Goal: Transaction & Acquisition: Purchase product/service

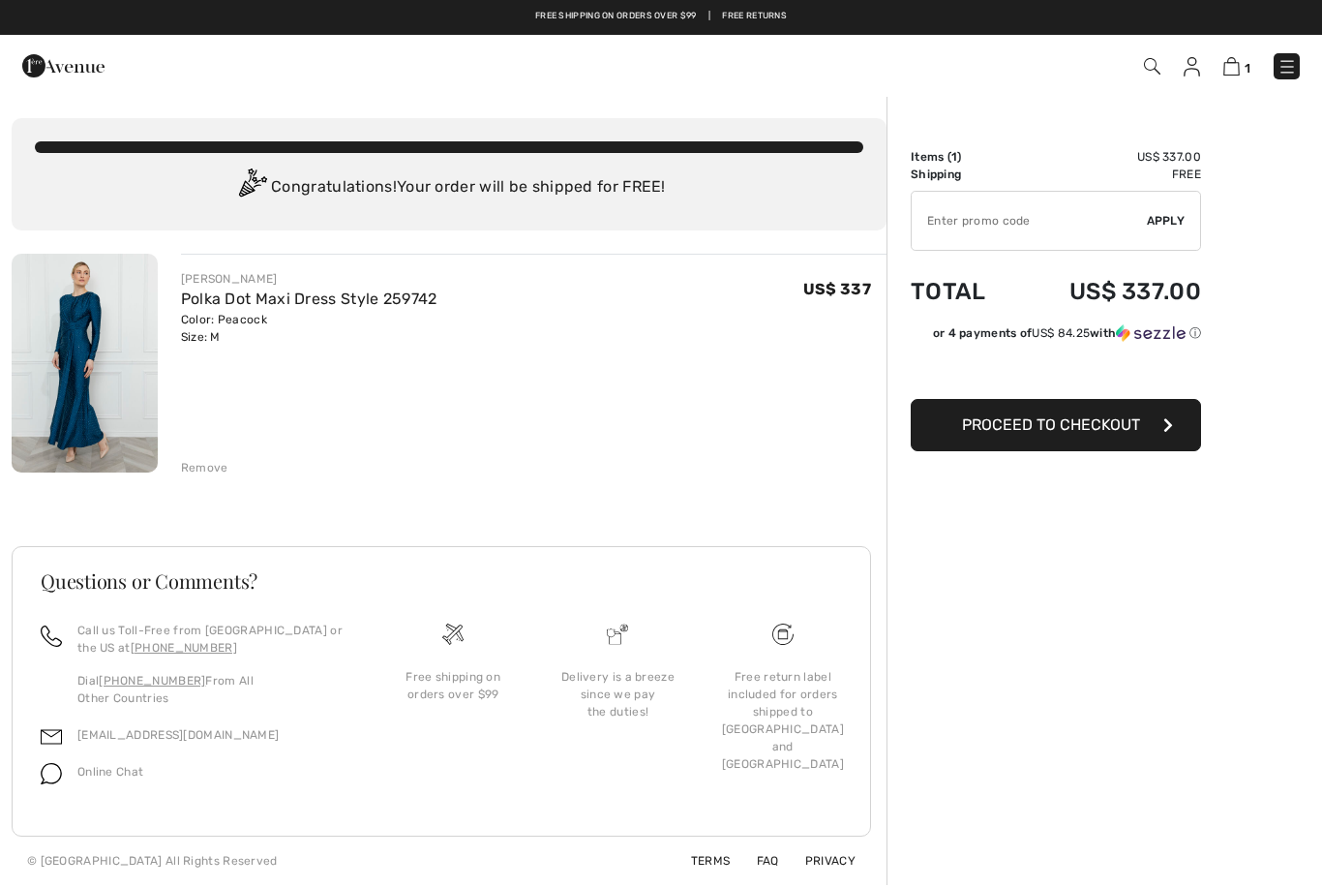
click at [1102, 426] on span "Proceed to Checkout" at bounding box center [1051, 424] width 178 height 18
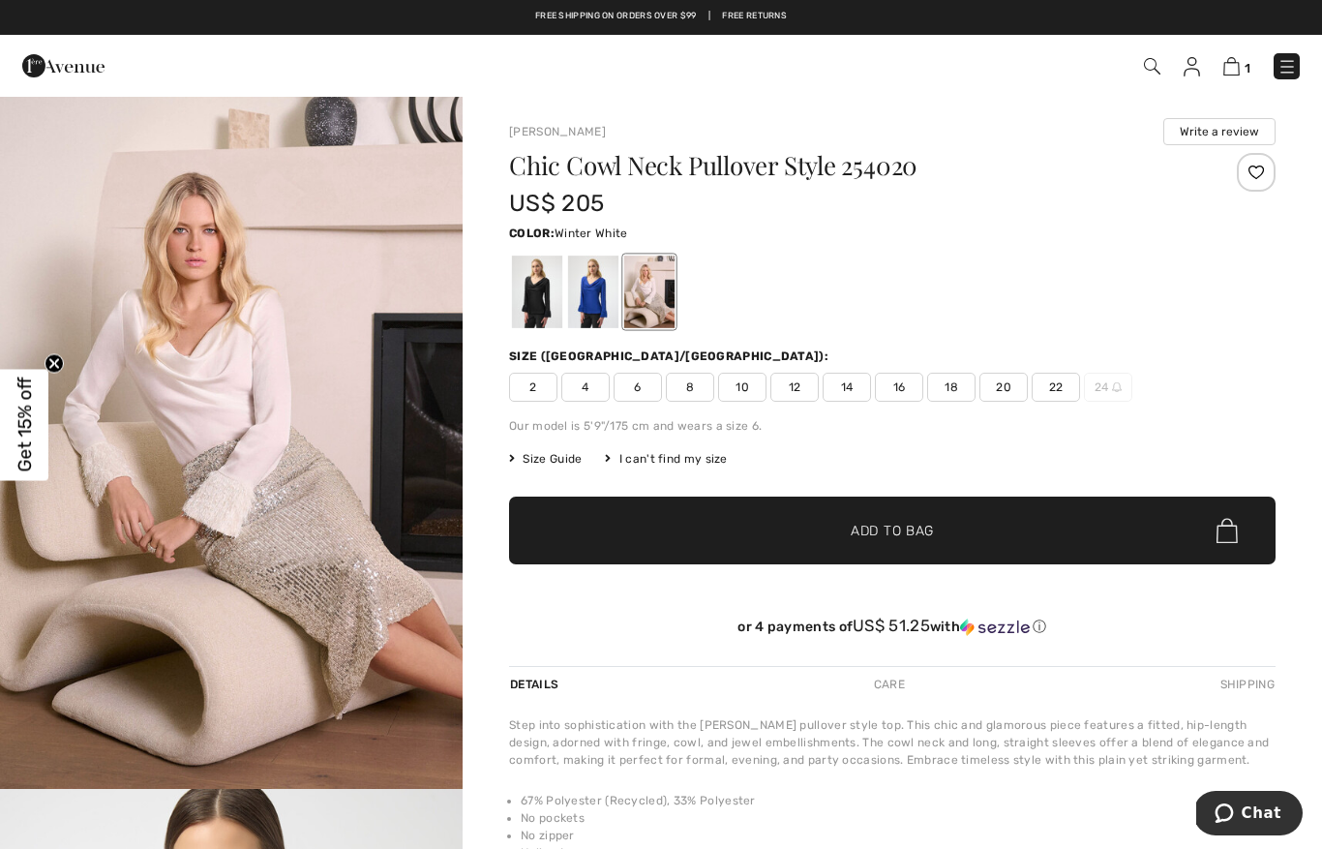
click at [1237, 61] on img at bounding box center [1231, 66] width 16 height 18
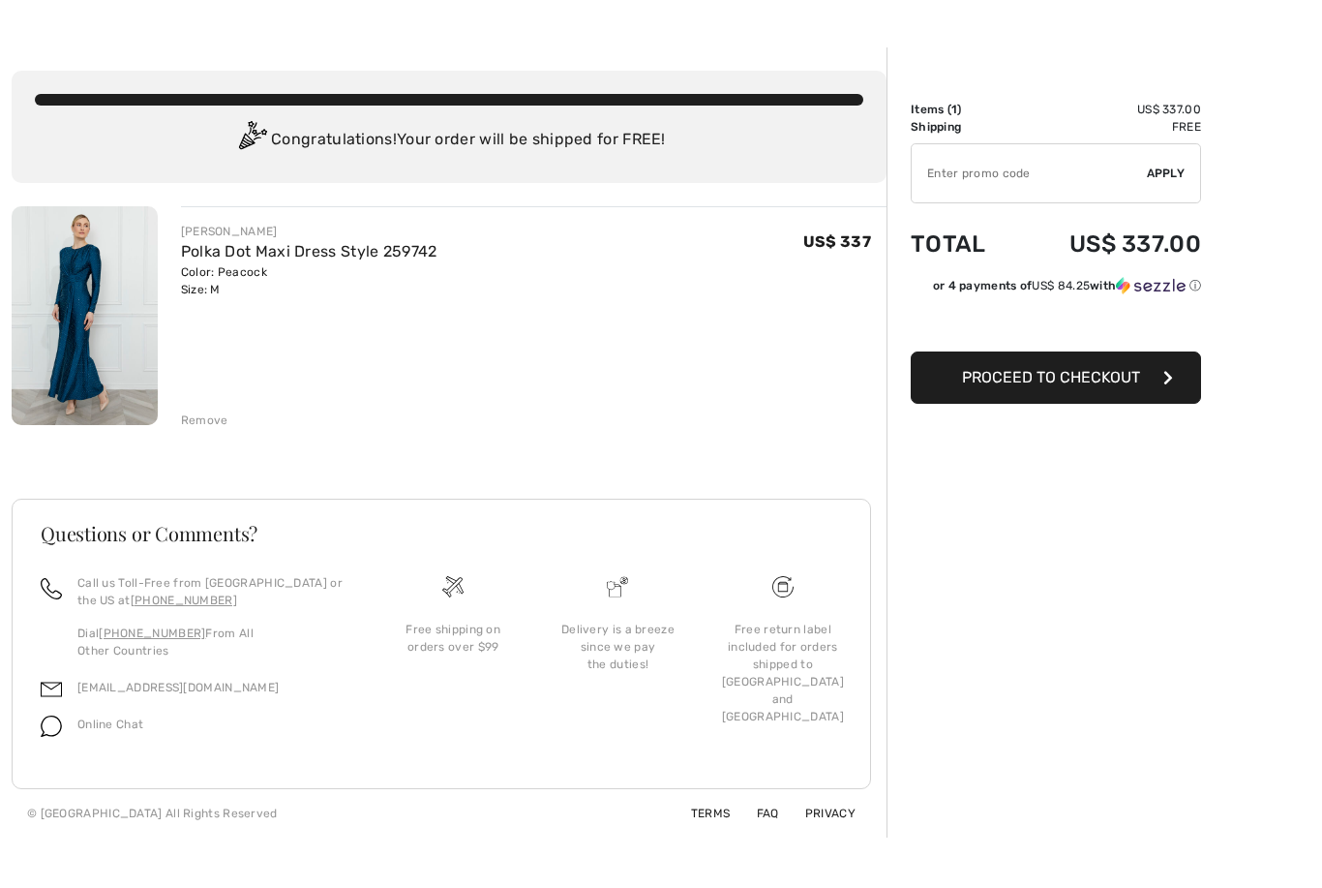
scroll to position [60, 0]
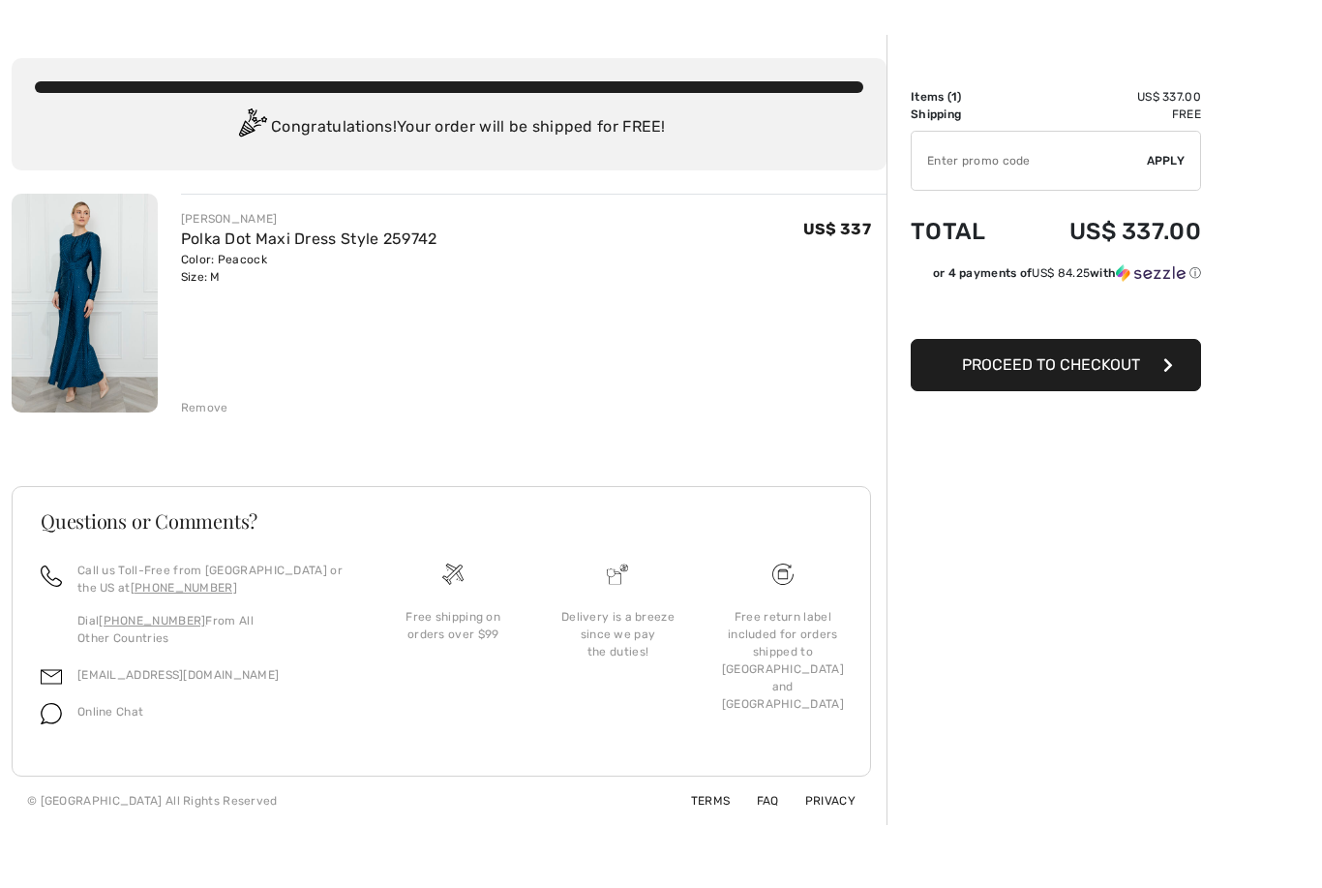
click at [200, 414] on div "Remove" at bounding box center [204, 407] width 47 height 17
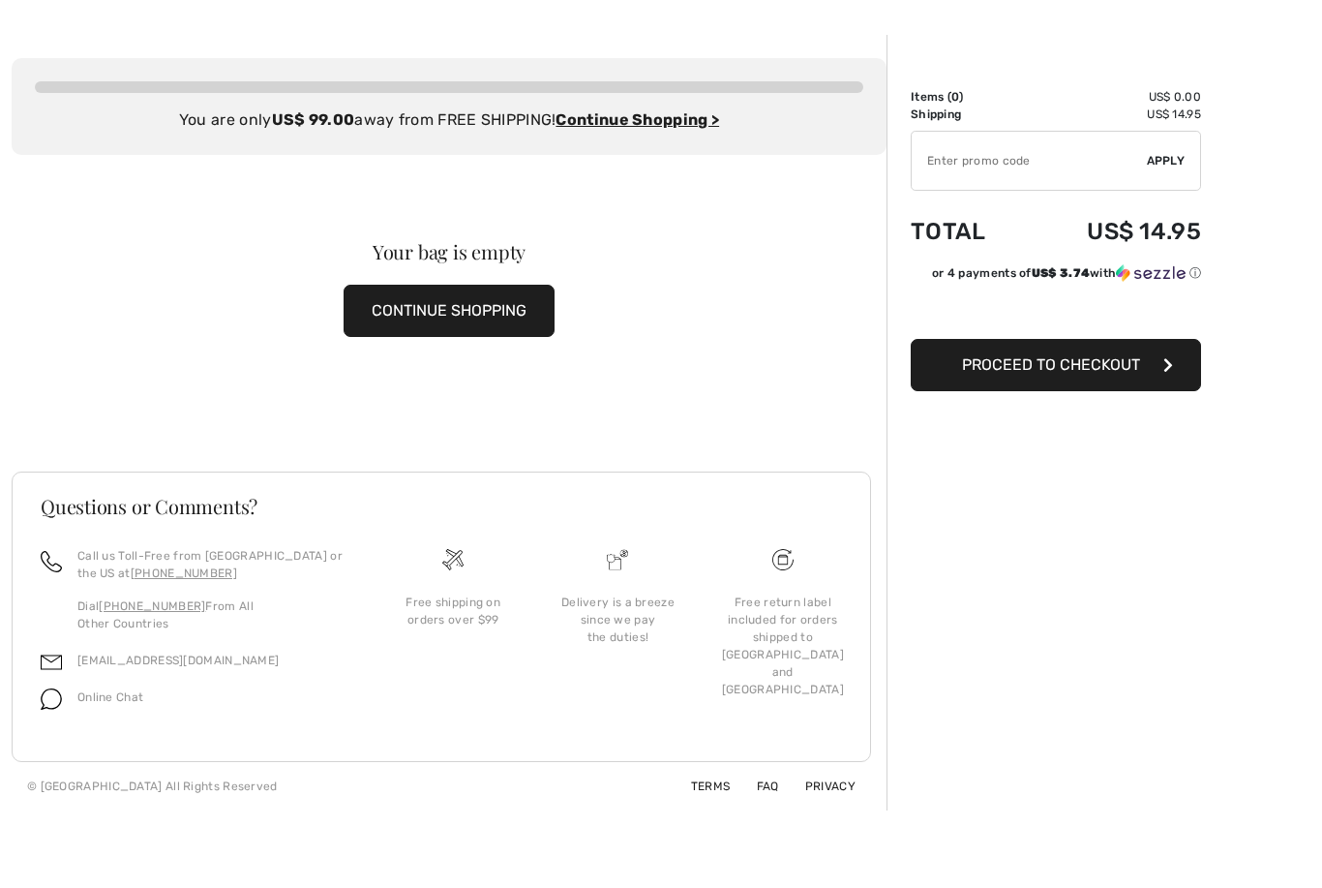
click at [421, 293] on button "CONTINUE SHOPPING" at bounding box center [449, 311] width 211 height 52
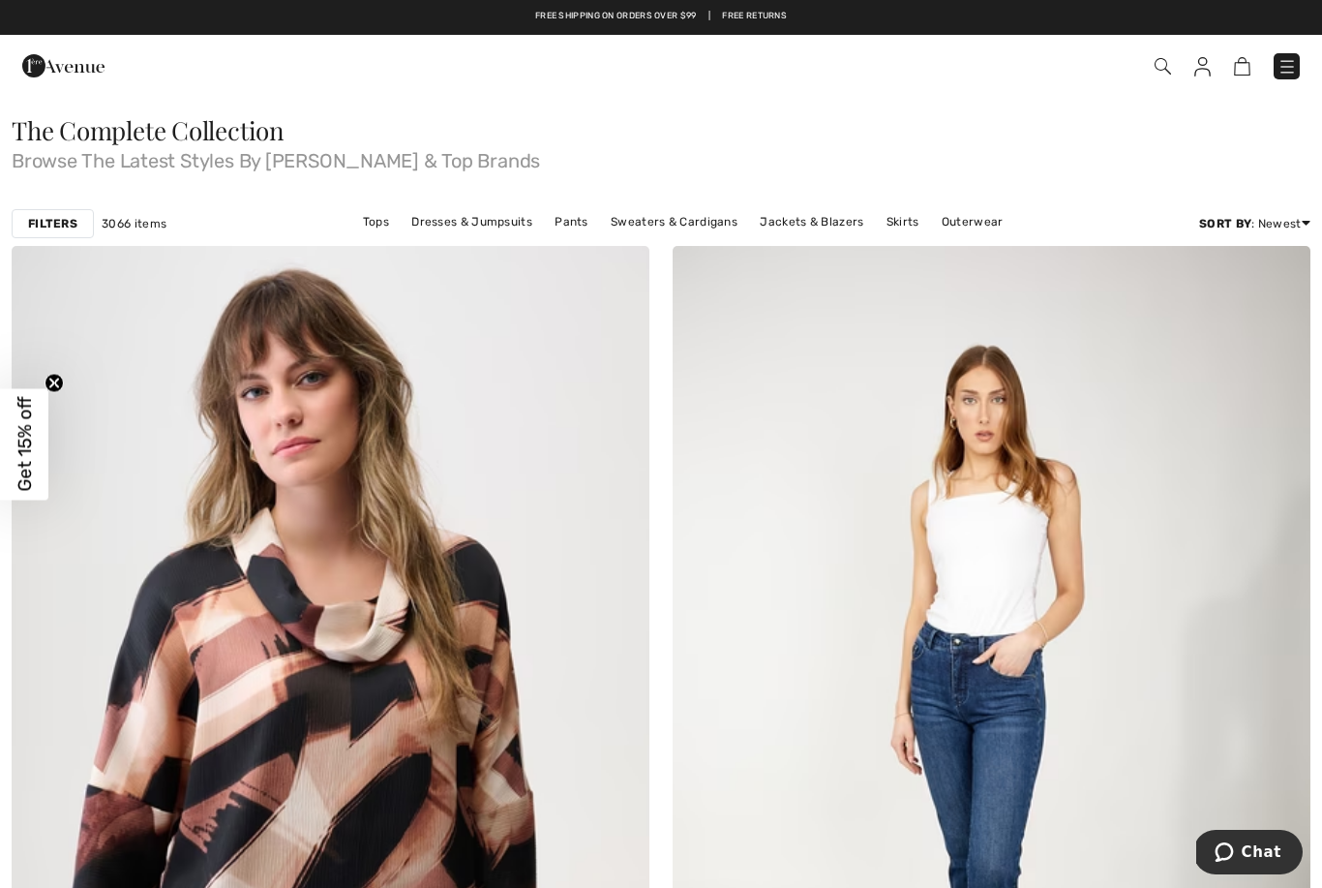
click at [54, 225] on strong "Filters" at bounding box center [52, 223] width 49 height 17
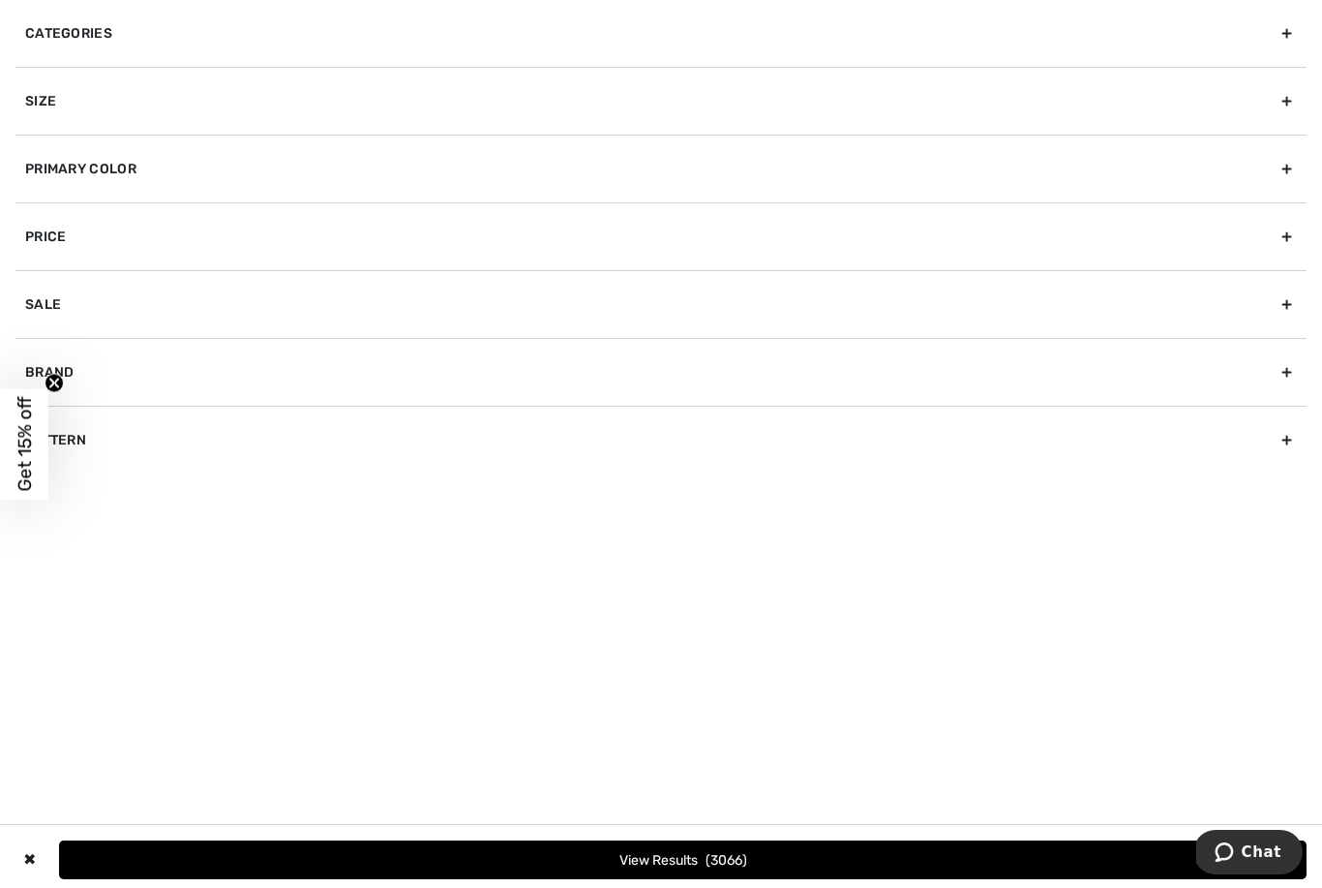
click at [34, 305] on div "Sale" at bounding box center [660, 304] width 1291 height 68
click at [38, 345] on input "Show only sale items" at bounding box center [32, 347] width 15 height 15
checkbox input "true"
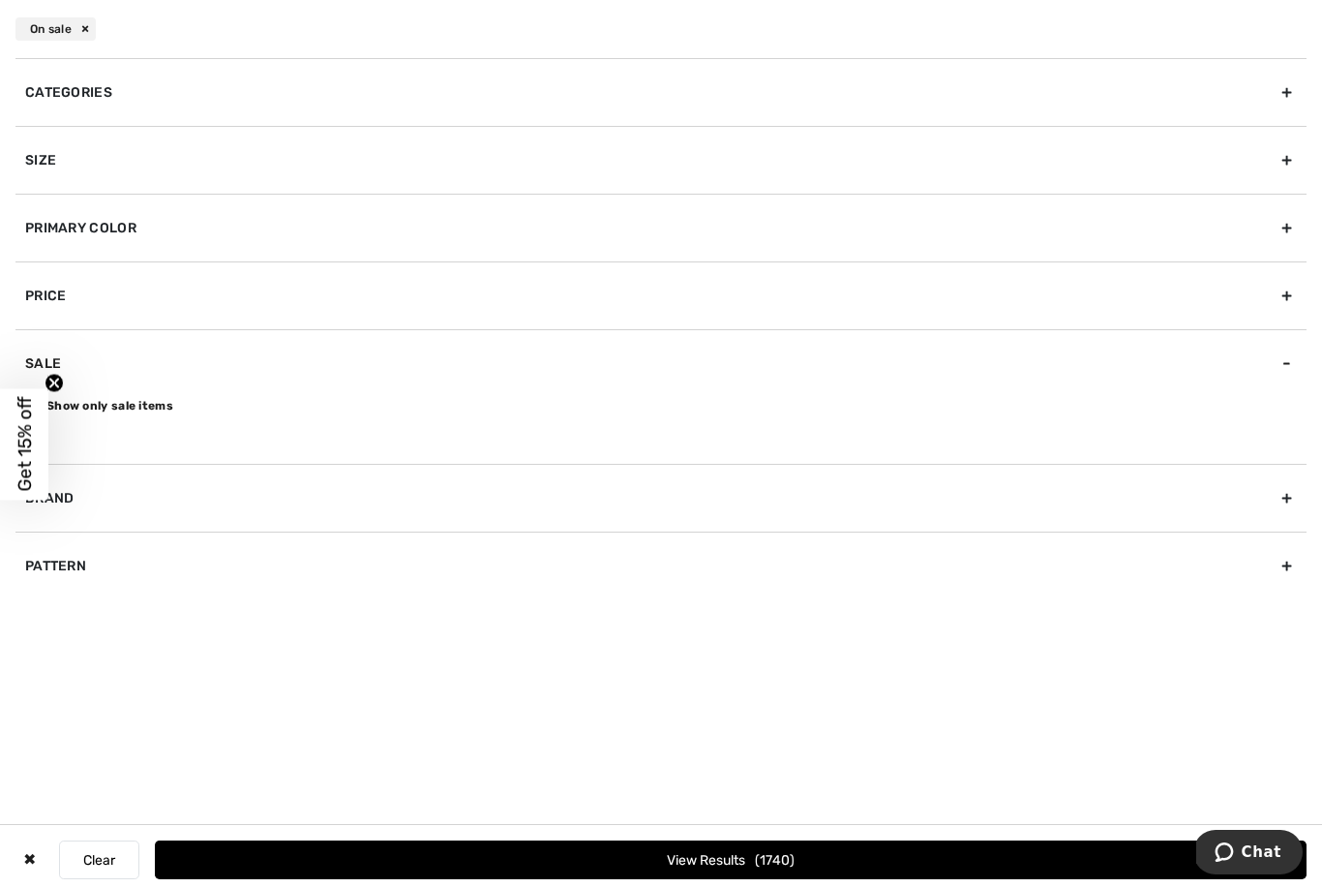
scroll to position [98, 0]
click at [668, 879] on button "View Results 1740" at bounding box center [731, 859] width 1152 height 39
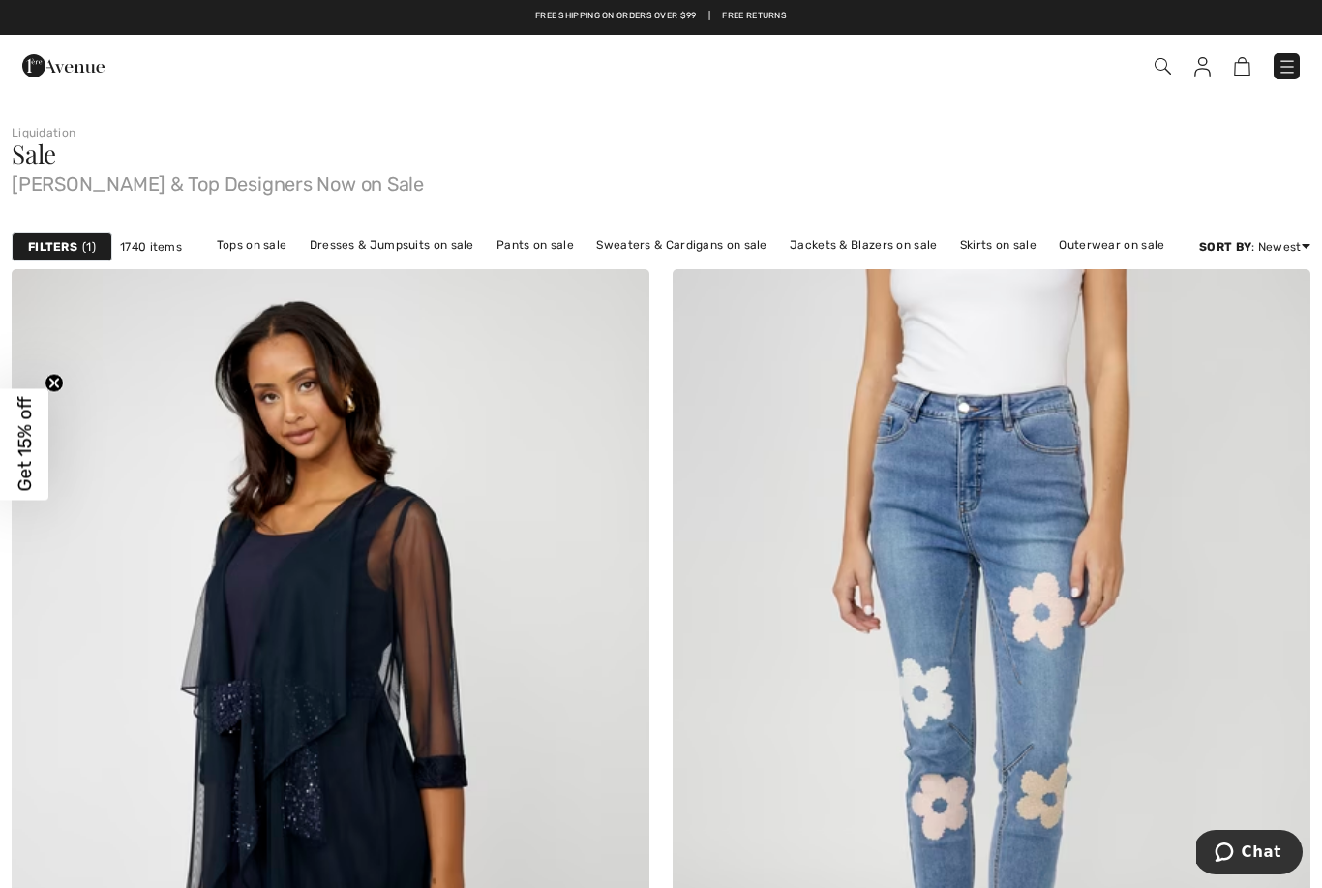
click at [1193, 314] on link "Price: Low to High" at bounding box center [1232, 299] width 126 height 29
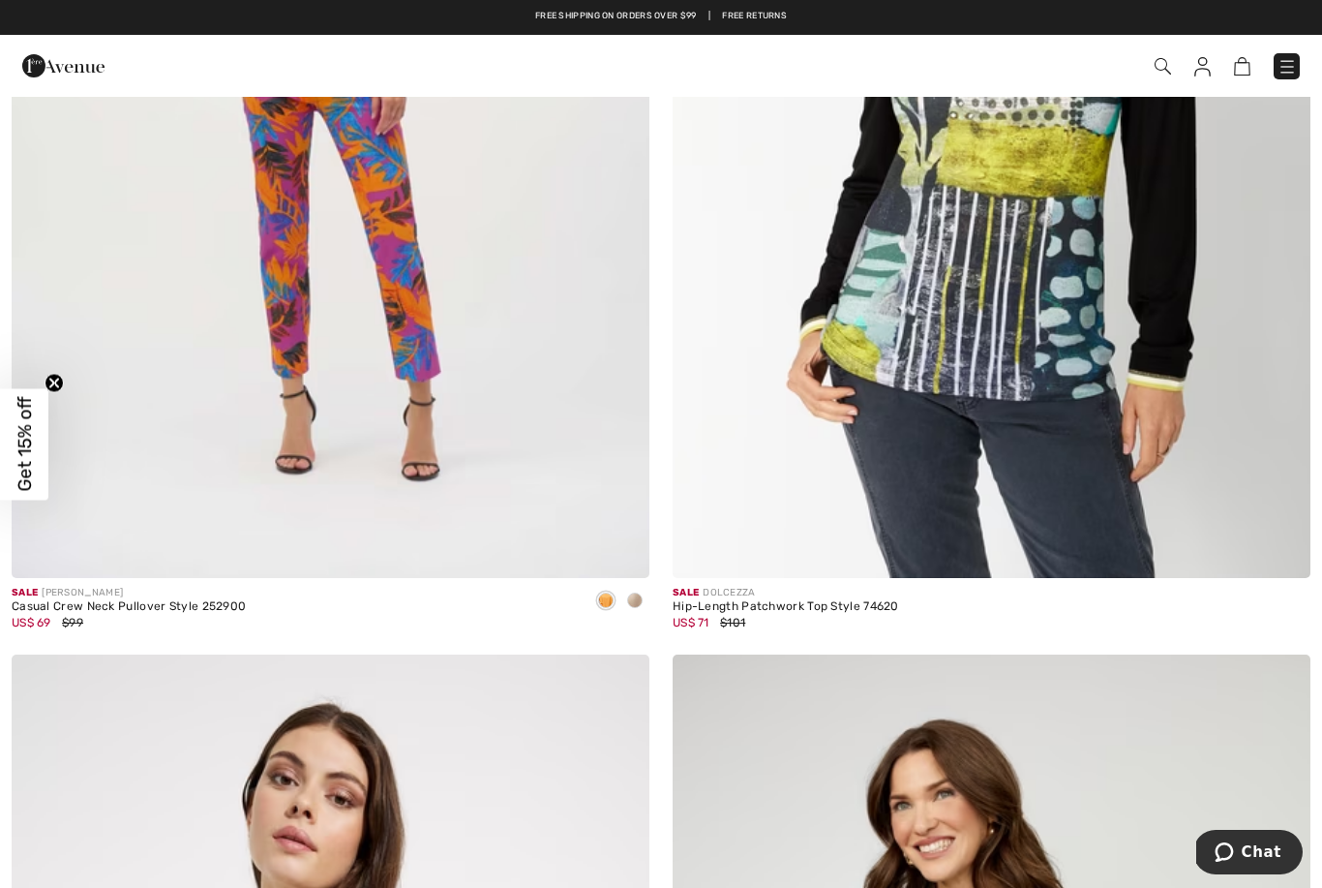
scroll to position [7024, 0]
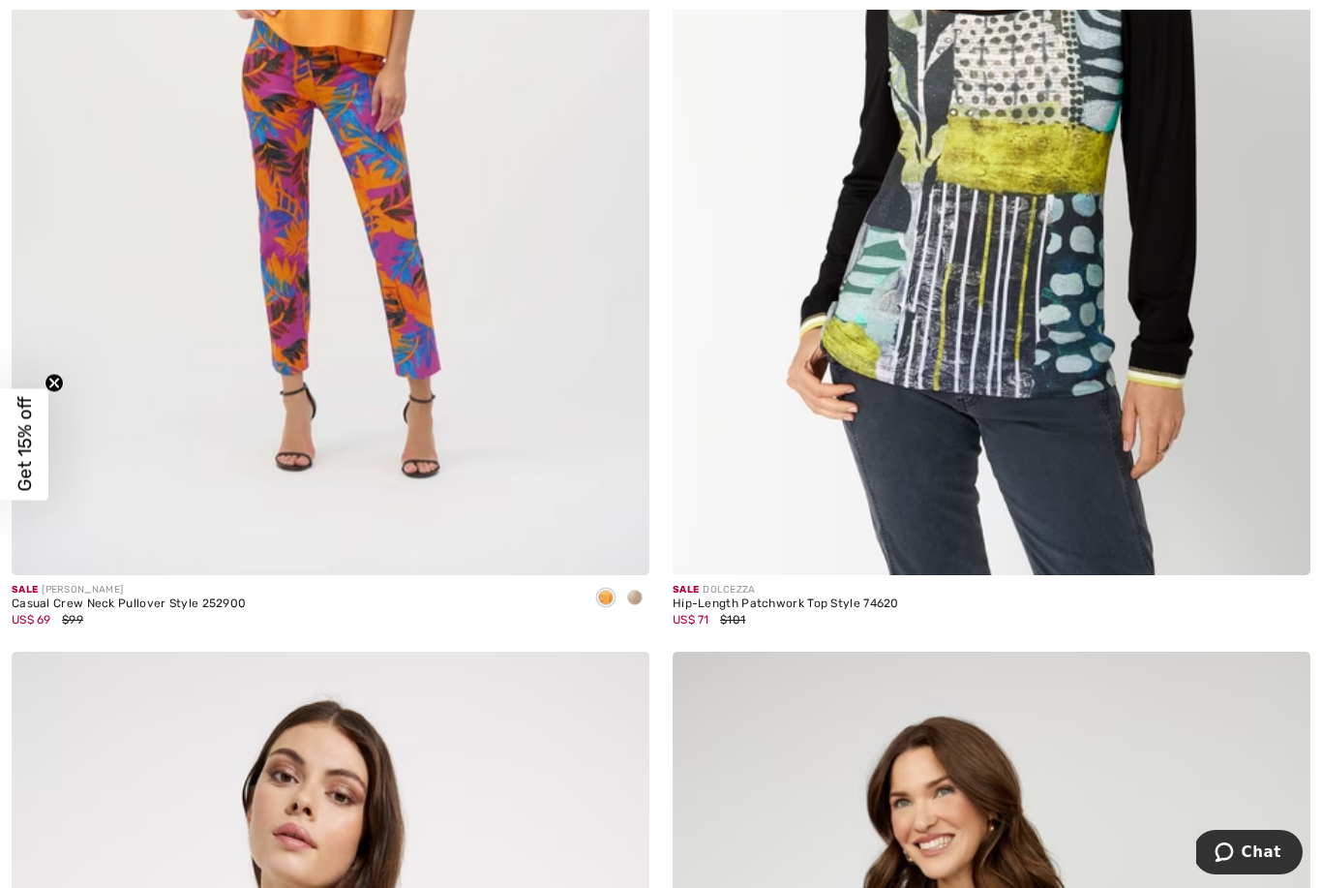
click at [136, 597] on div "Casual Crew Neck Pullover Style 252900" at bounding box center [129, 604] width 234 height 14
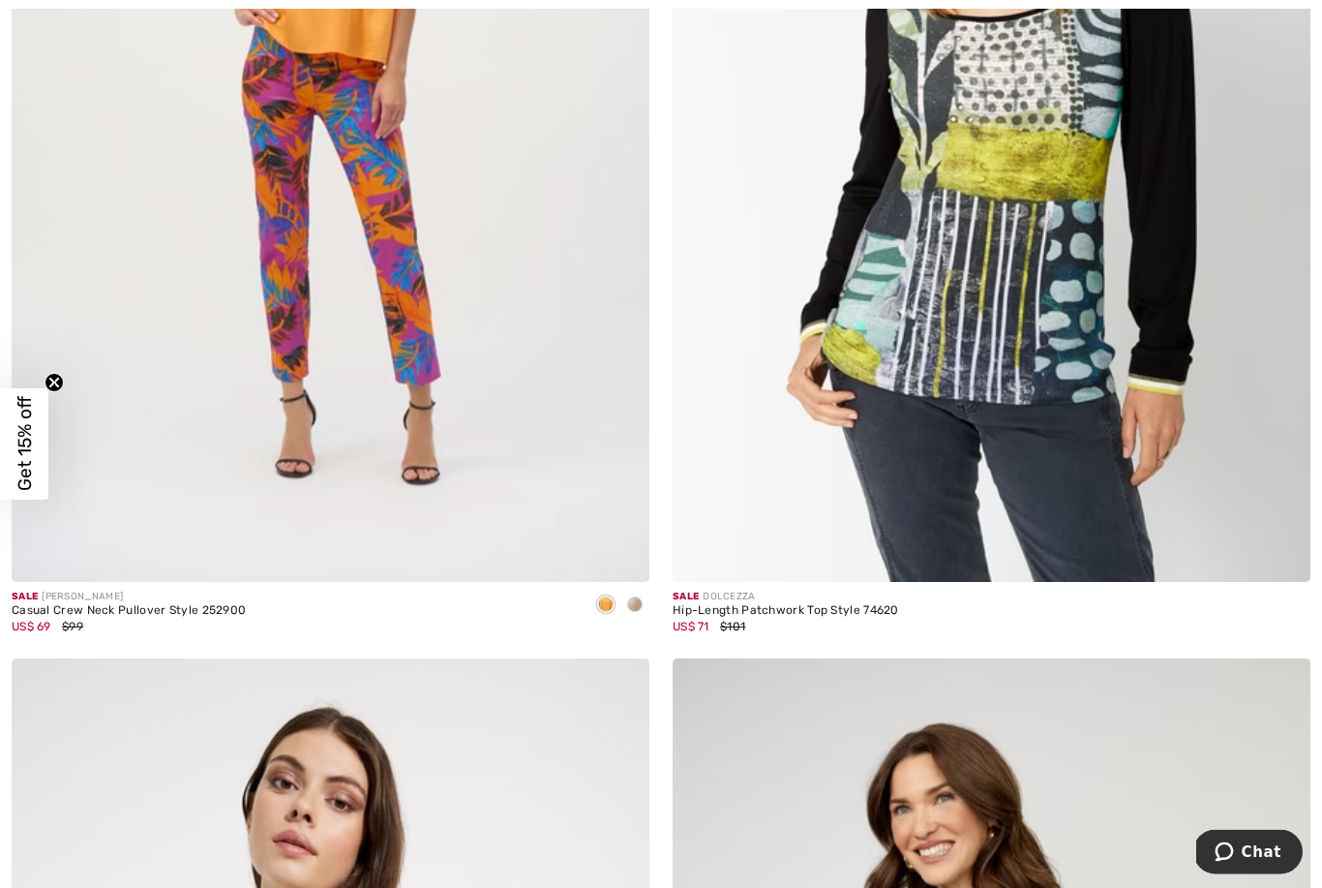
scroll to position [7056, 0]
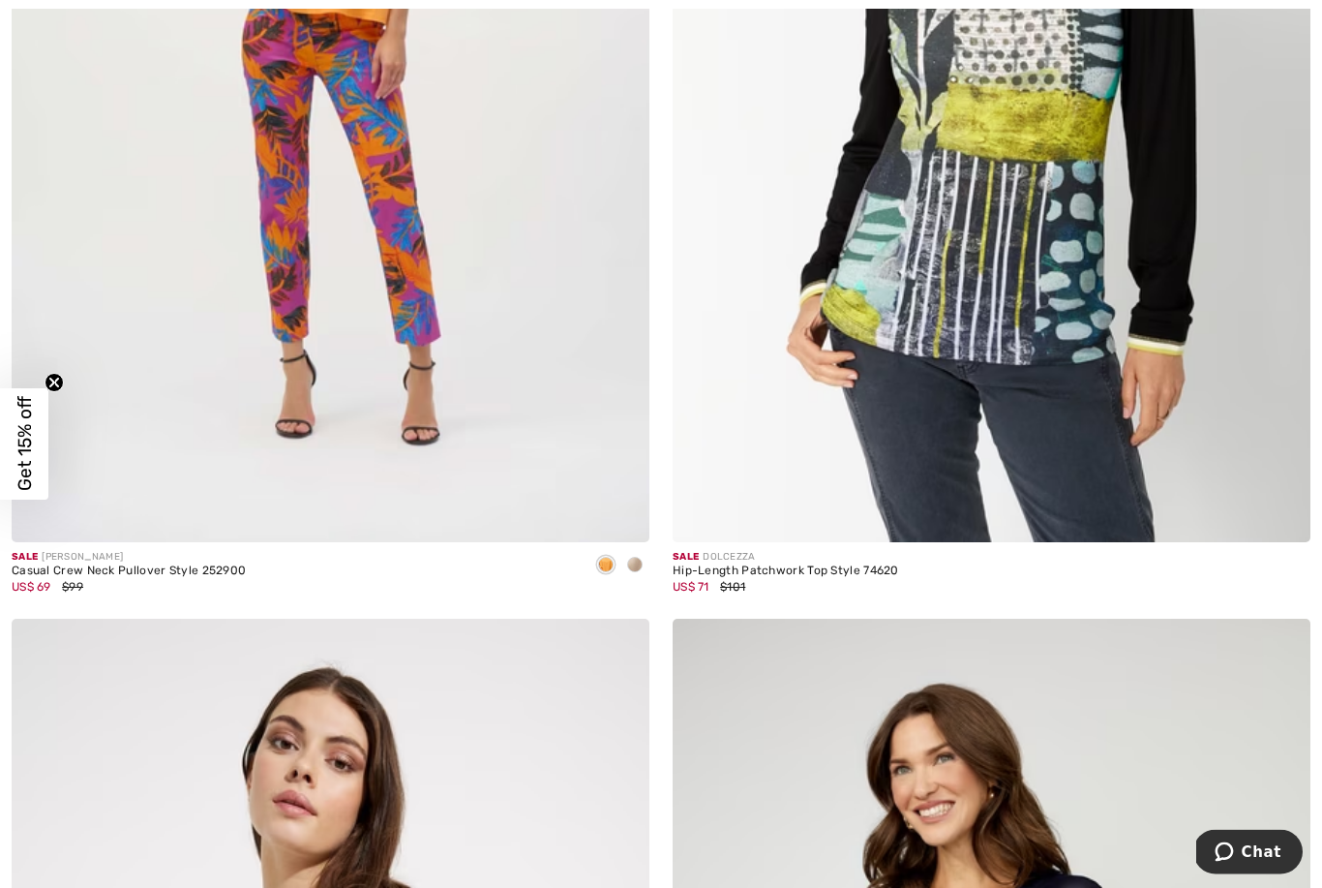
click at [165, 565] on div "Casual Crew Neck Pullover Style 252900" at bounding box center [129, 572] width 234 height 14
click at [238, 461] on img at bounding box center [331, 64] width 638 height 957
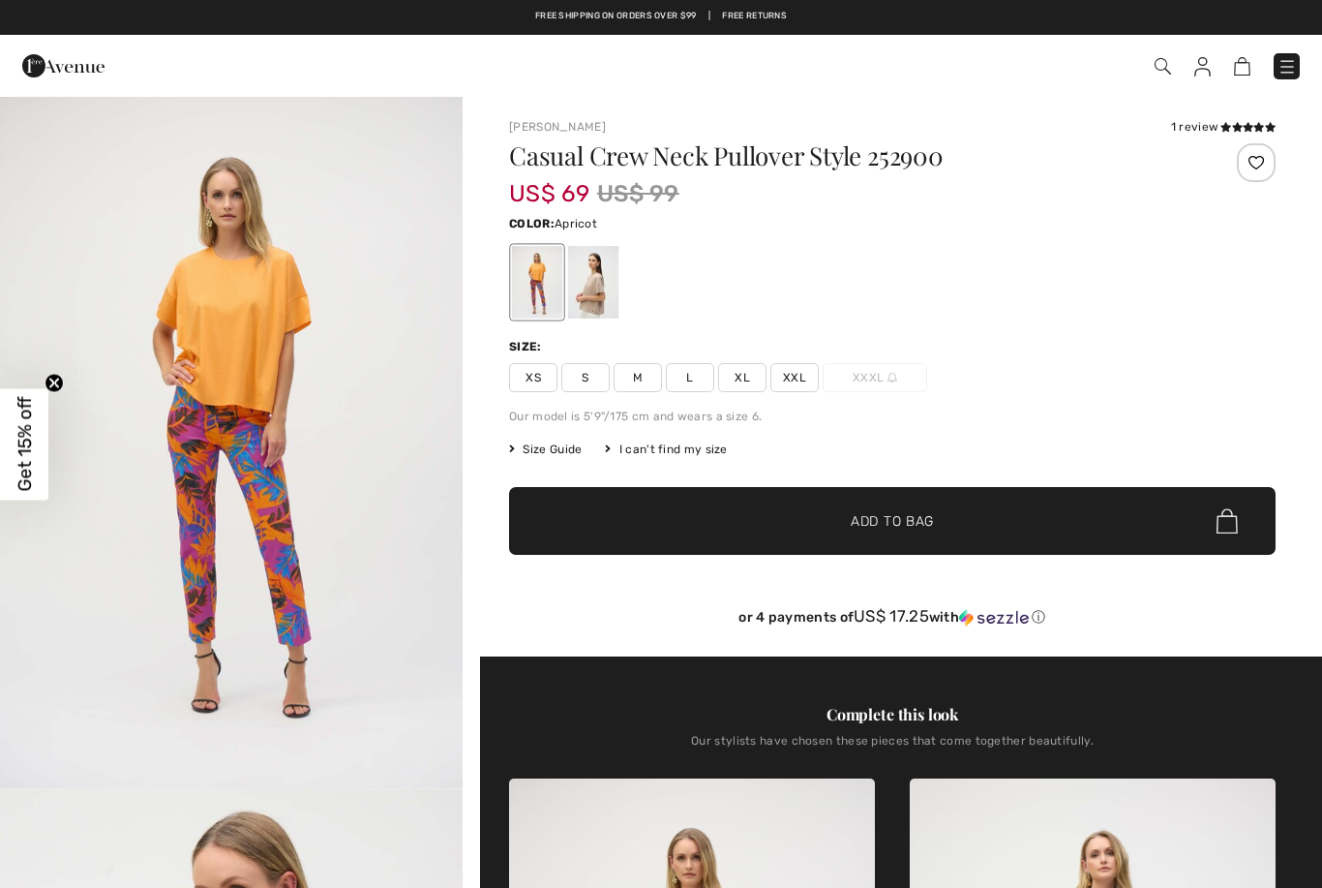
checkbox input "true"
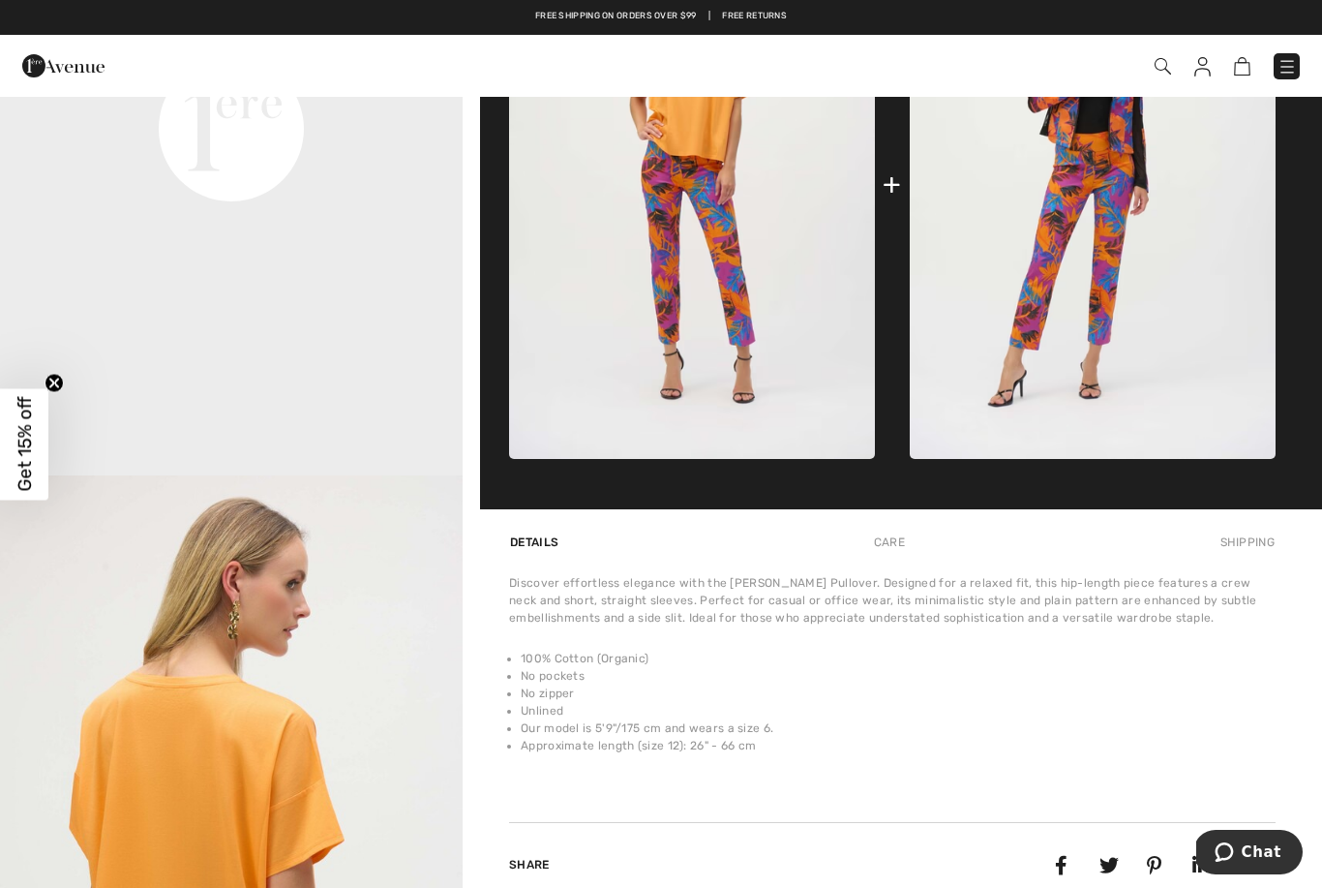
scroll to position [869, 0]
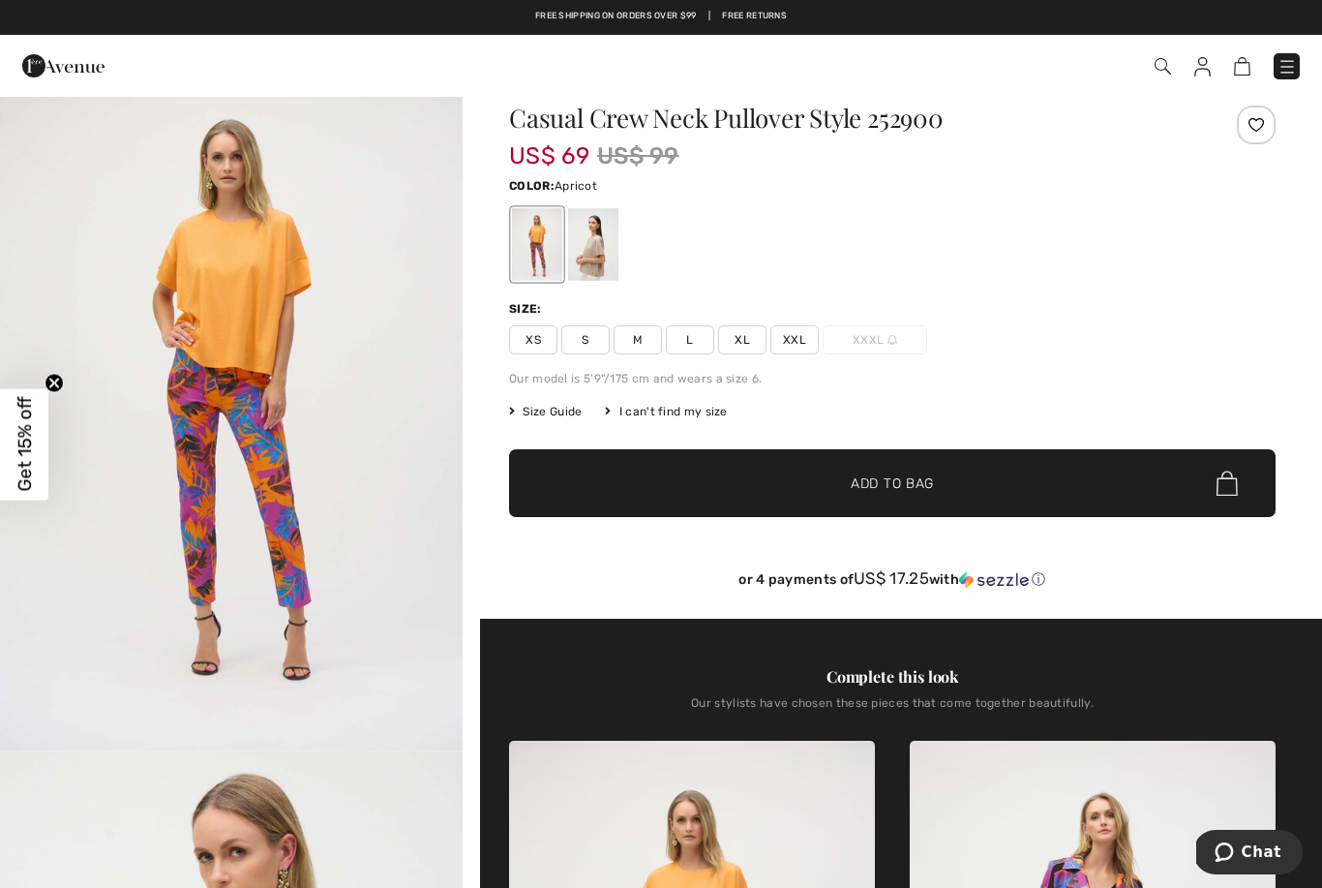
scroll to position [0, 0]
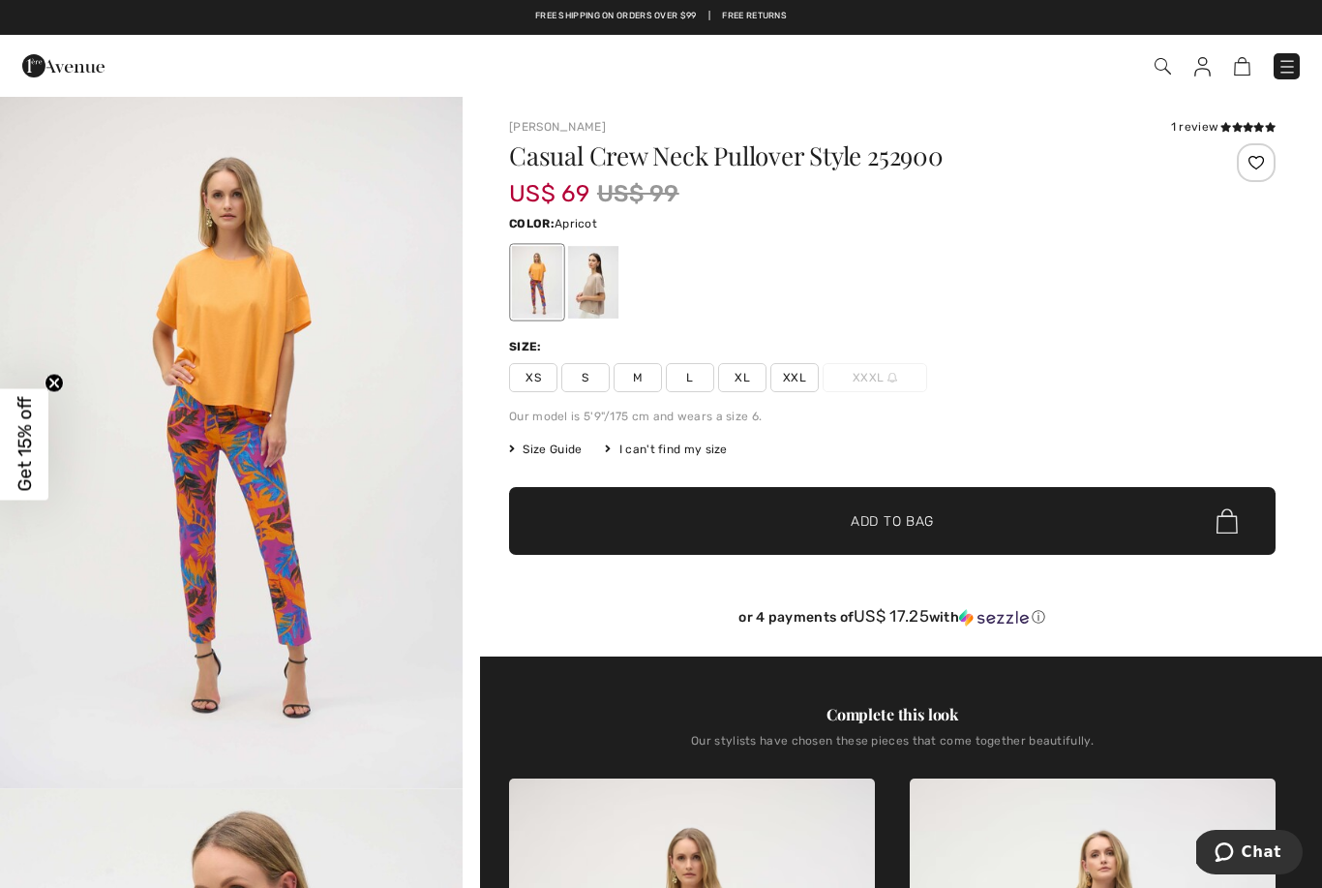
click at [637, 378] on span "M" at bounding box center [638, 377] width 48 height 29
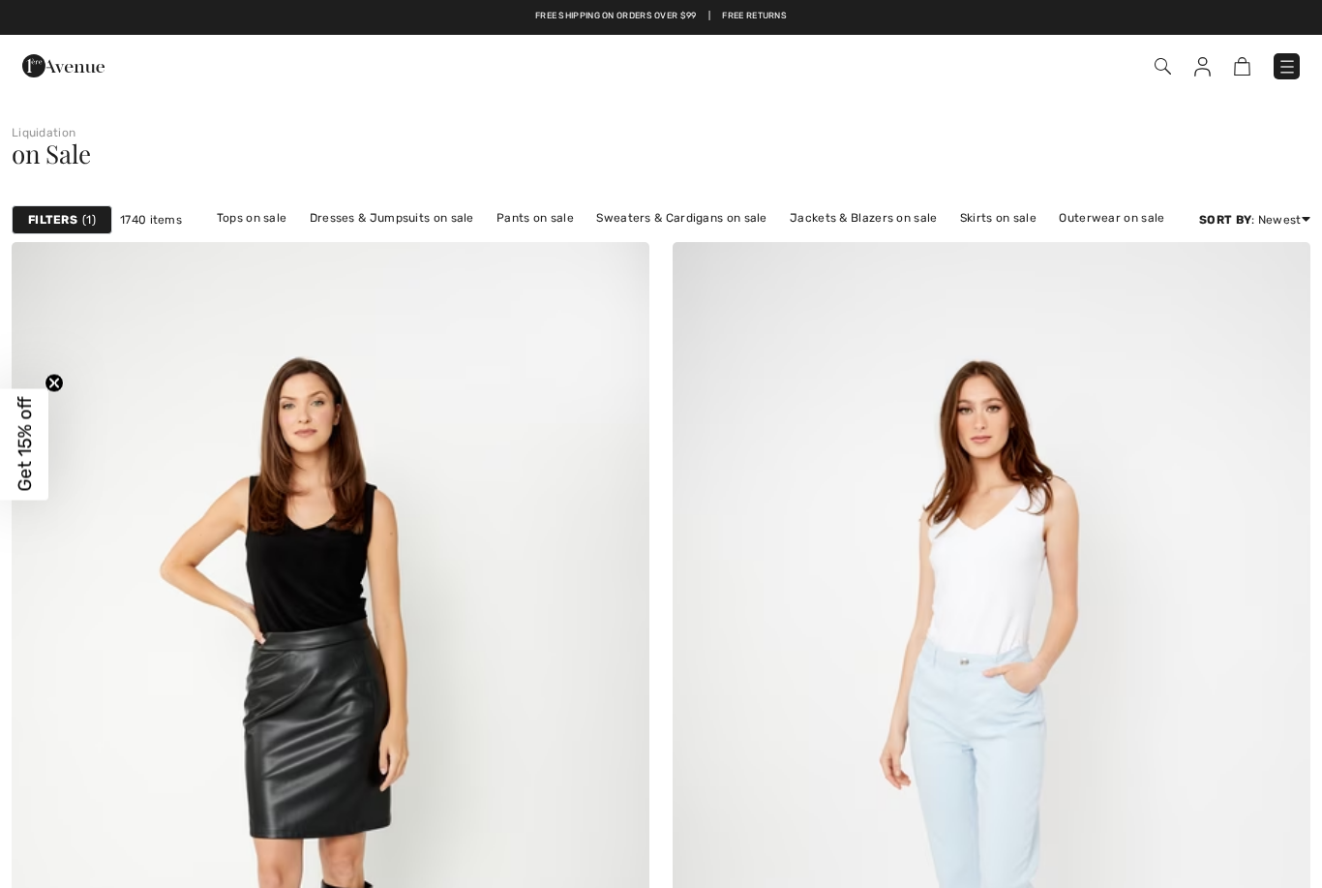
checkbox input "true"
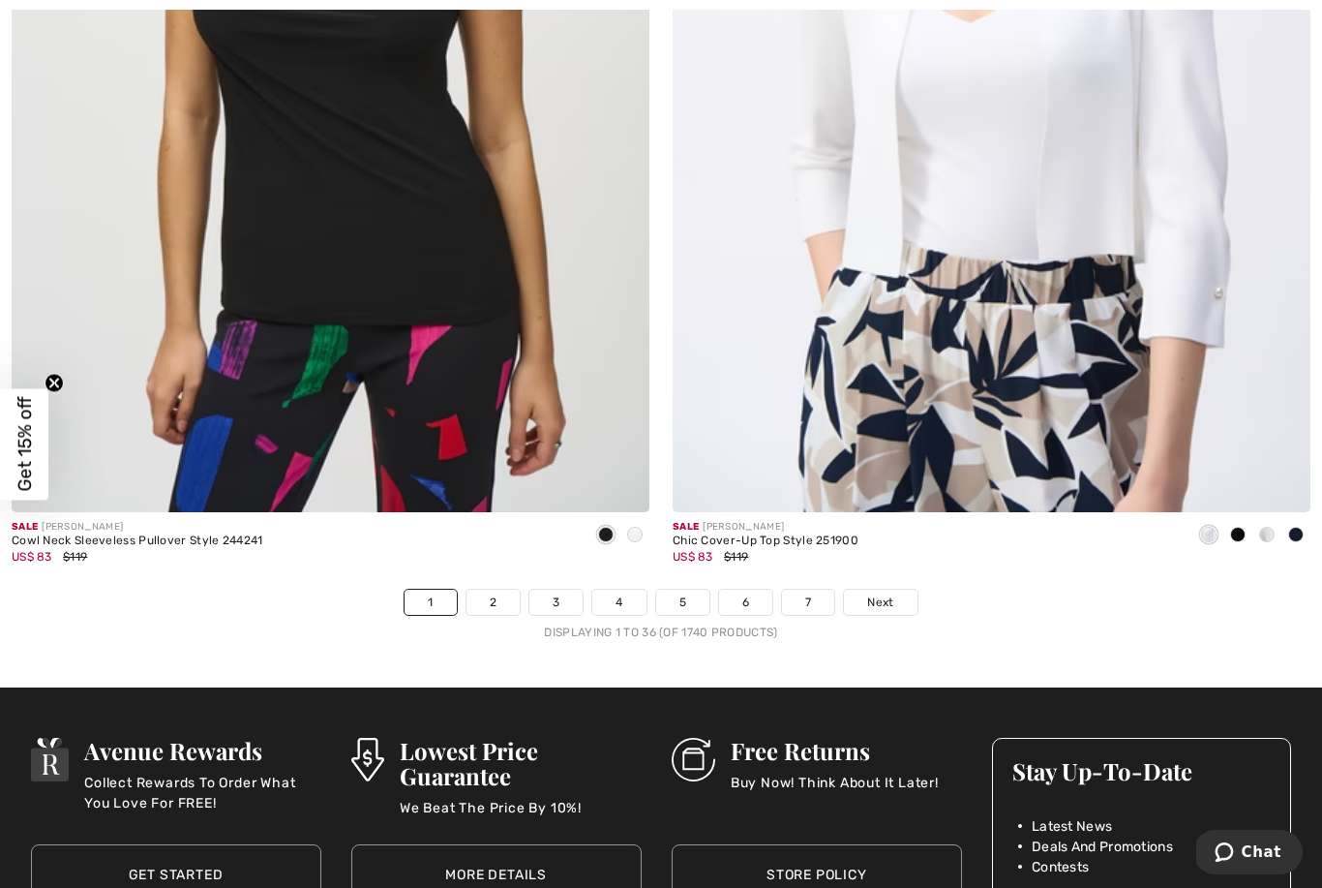
scroll to position [18704, 0]
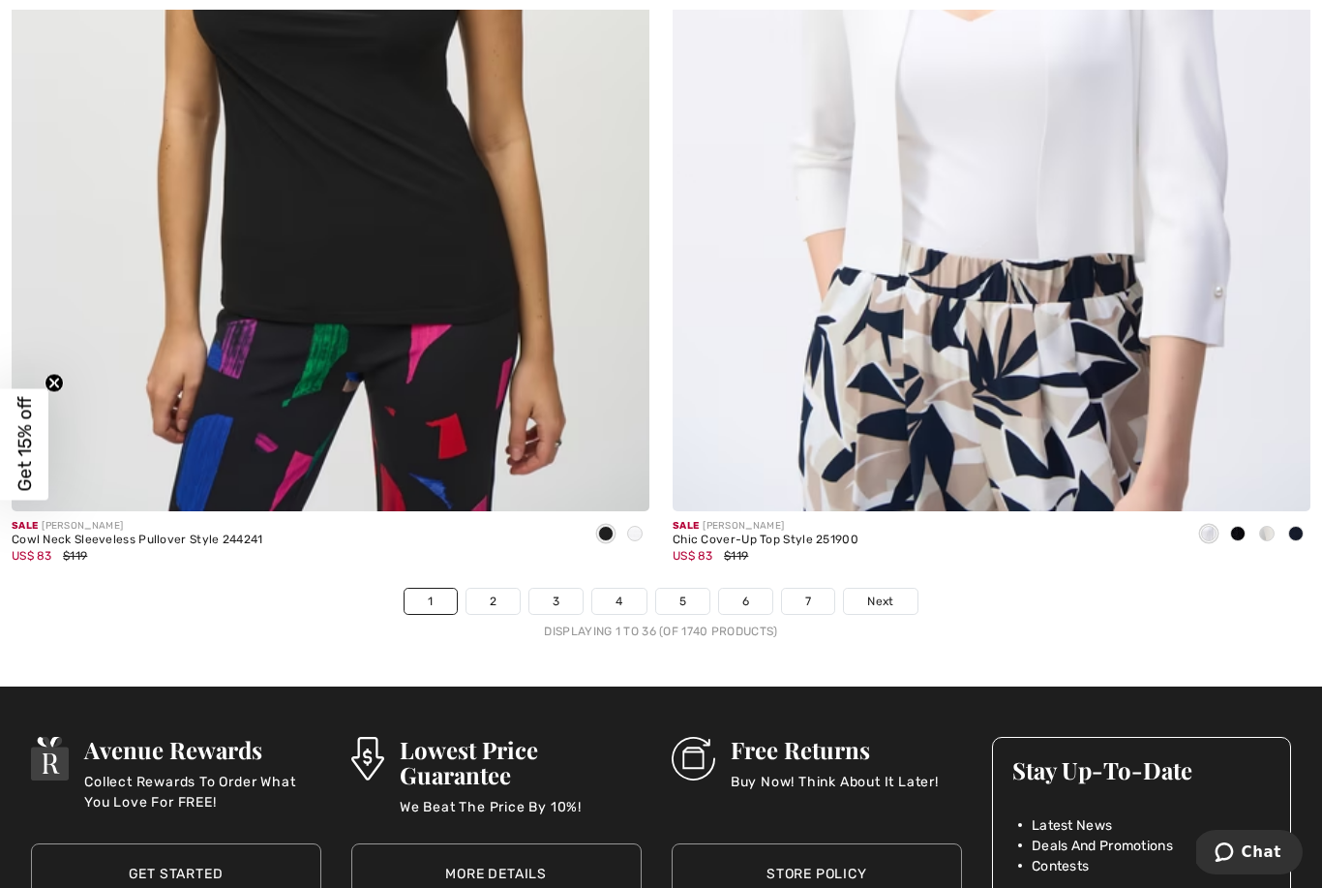
click at [497, 595] on link "2" at bounding box center [493, 600] width 53 height 25
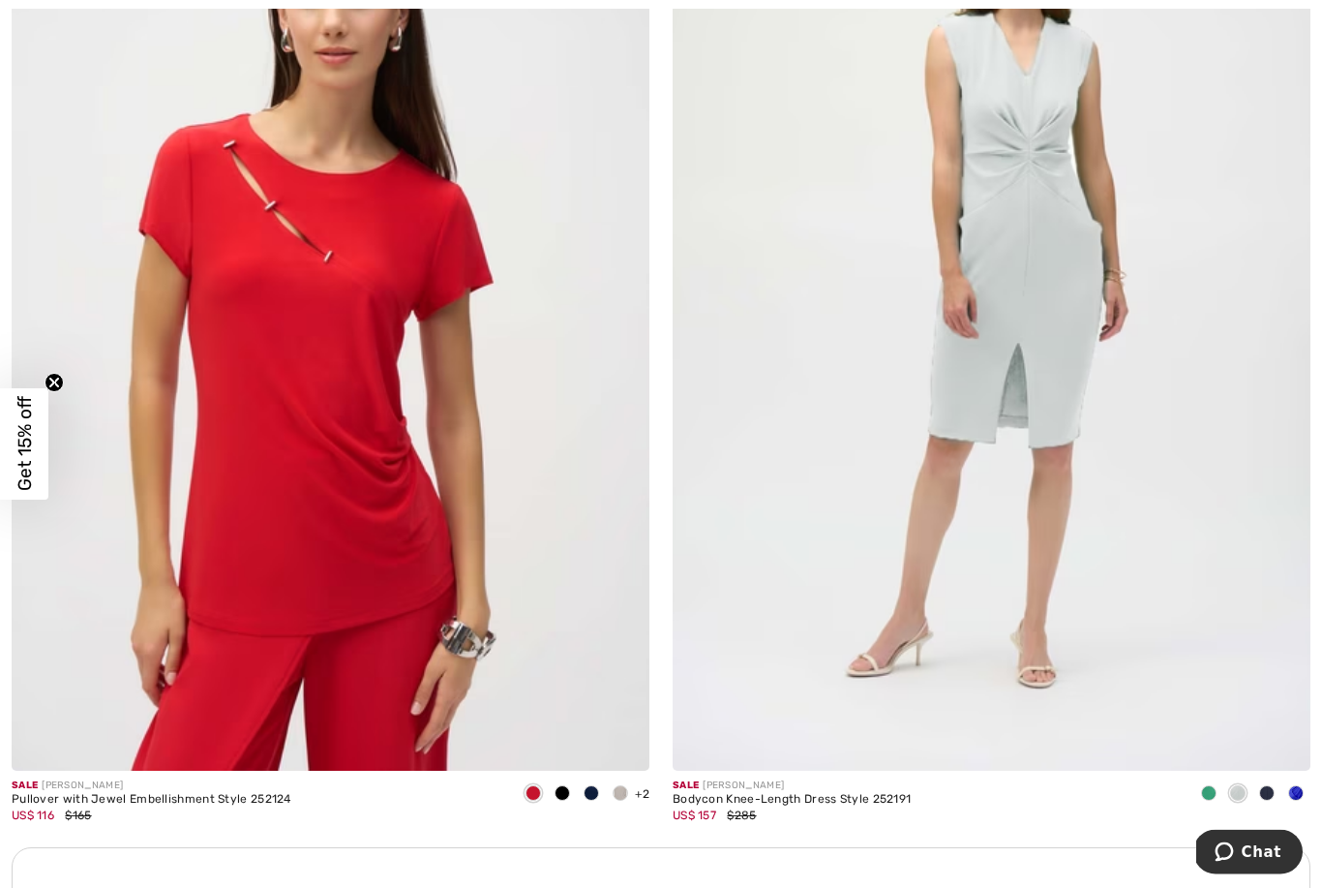
scroll to position [5621, 0]
click at [1291, 785] on span at bounding box center [1295, 792] width 15 height 15
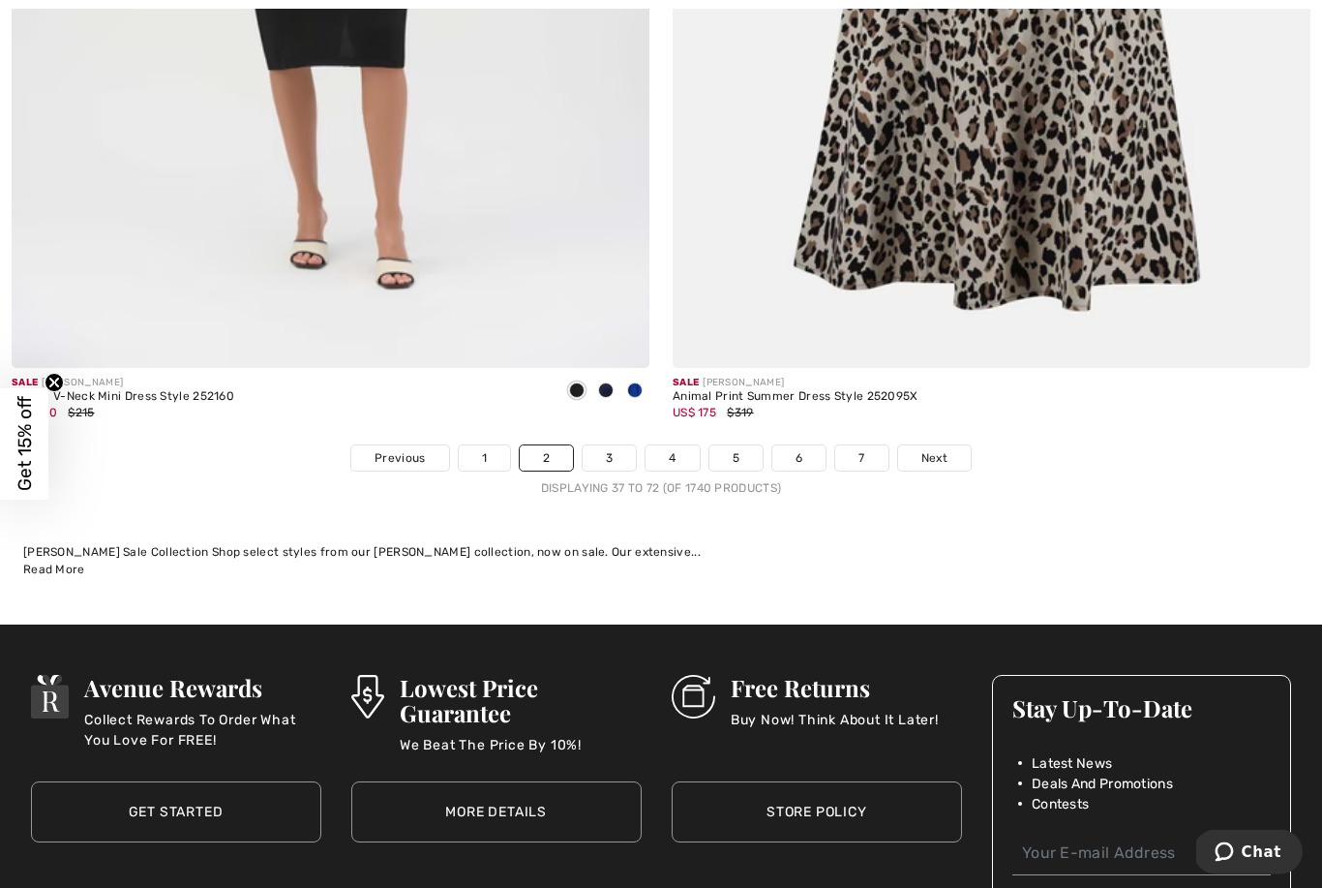
scroll to position [18874, 0]
click at [616, 446] on link "3" at bounding box center [609, 457] width 53 height 25
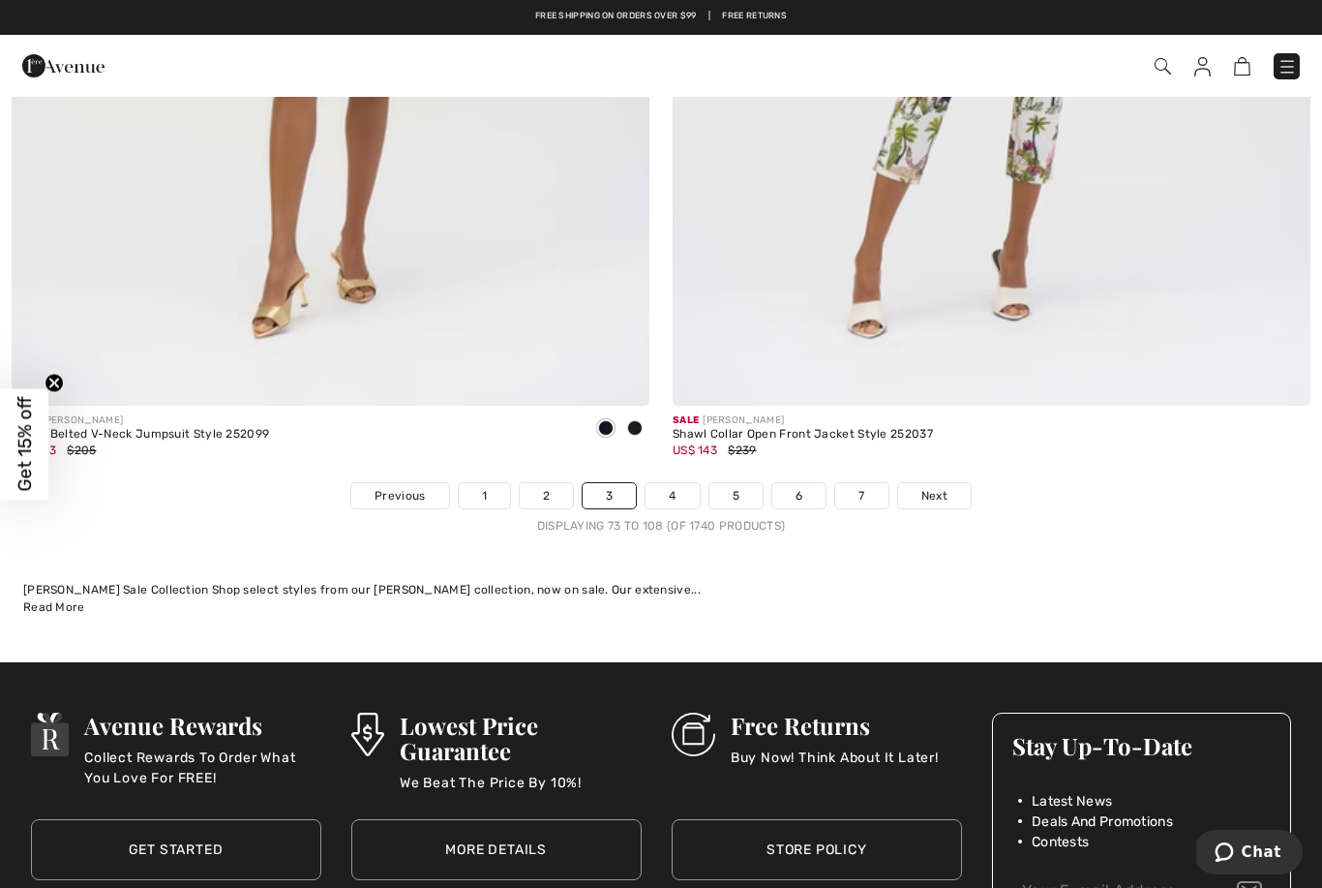
scroll to position [18824, 0]
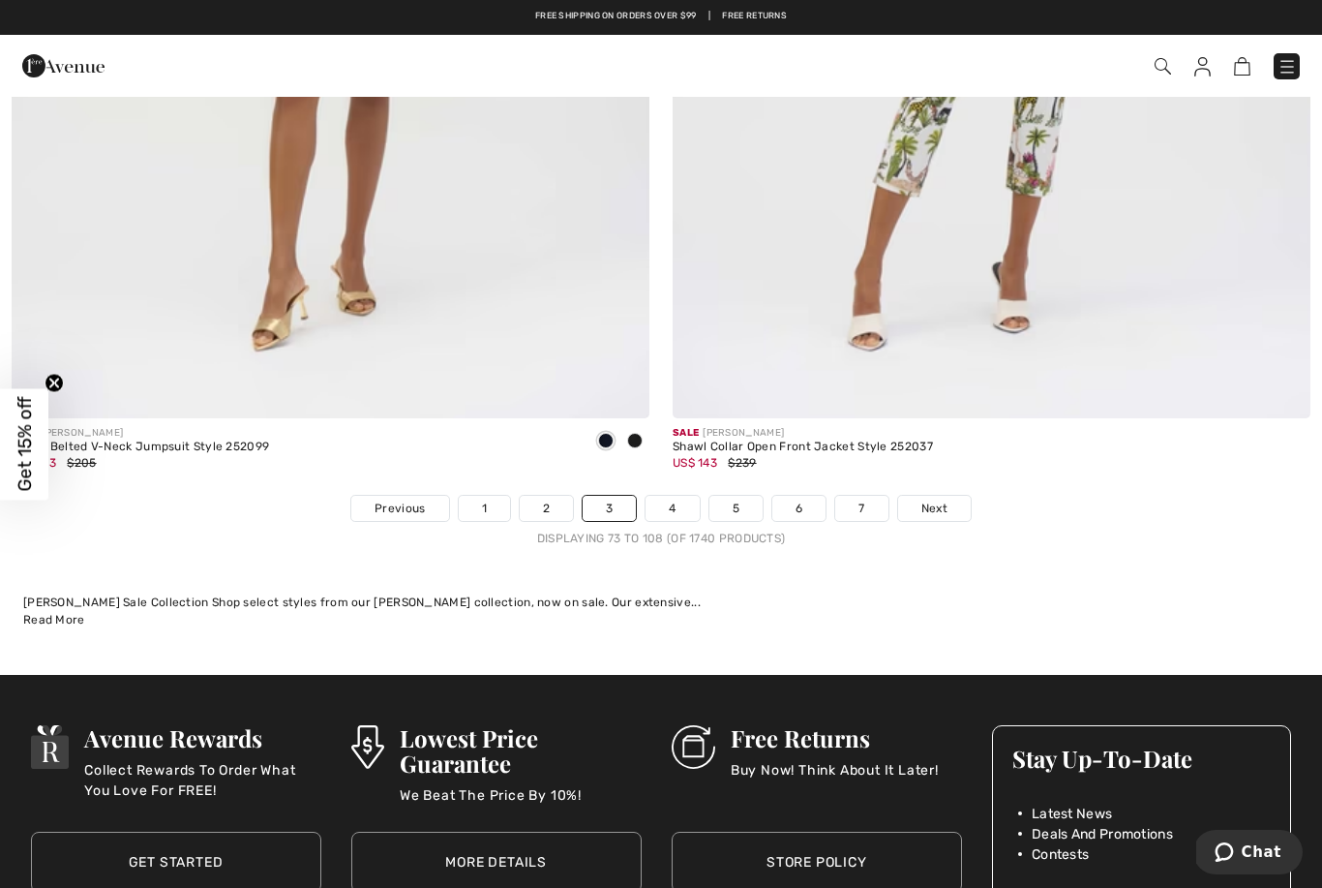
click at [675, 496] on link "4" at bounding box center [672, 508] width 53 height 25
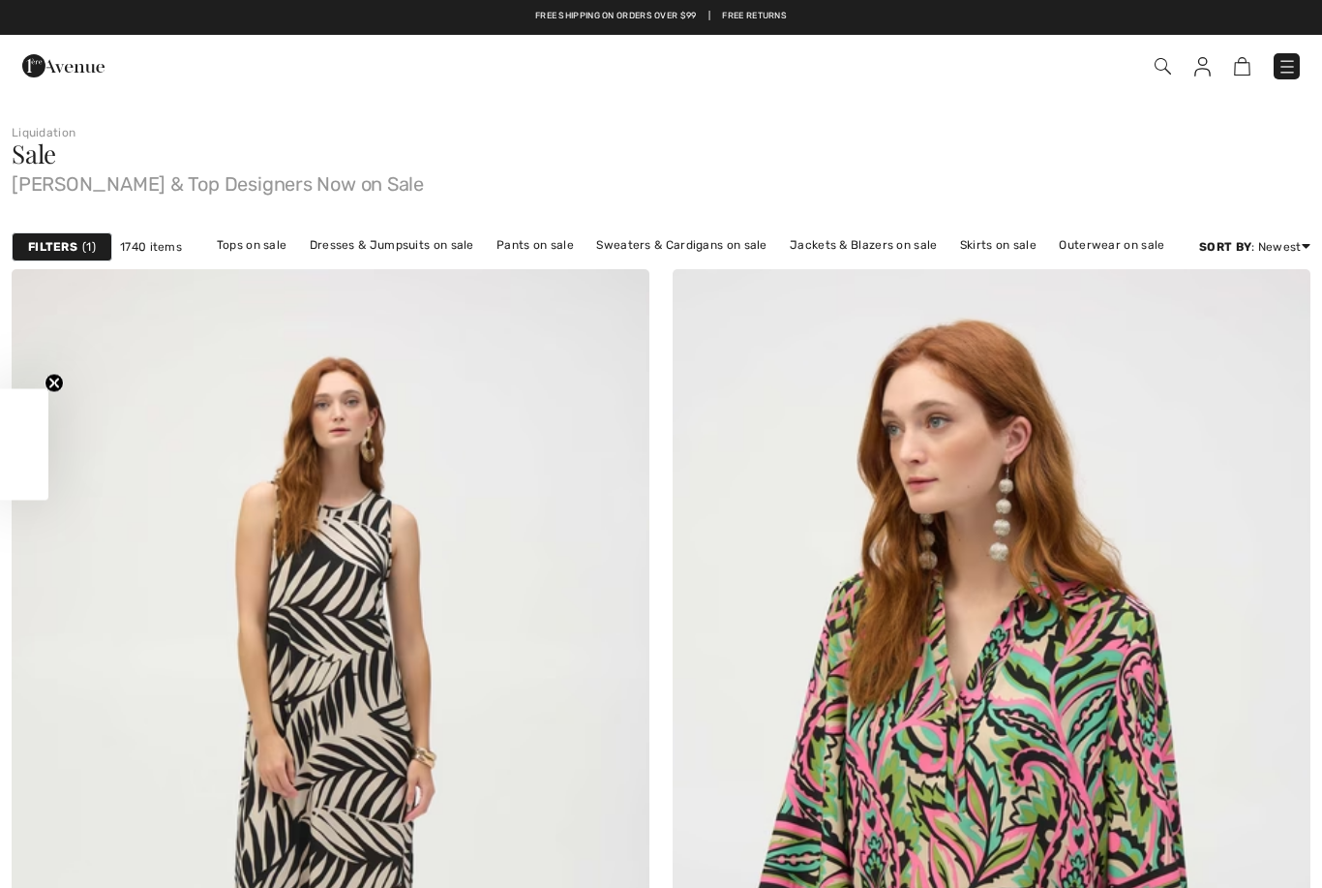
checkbox input "true"
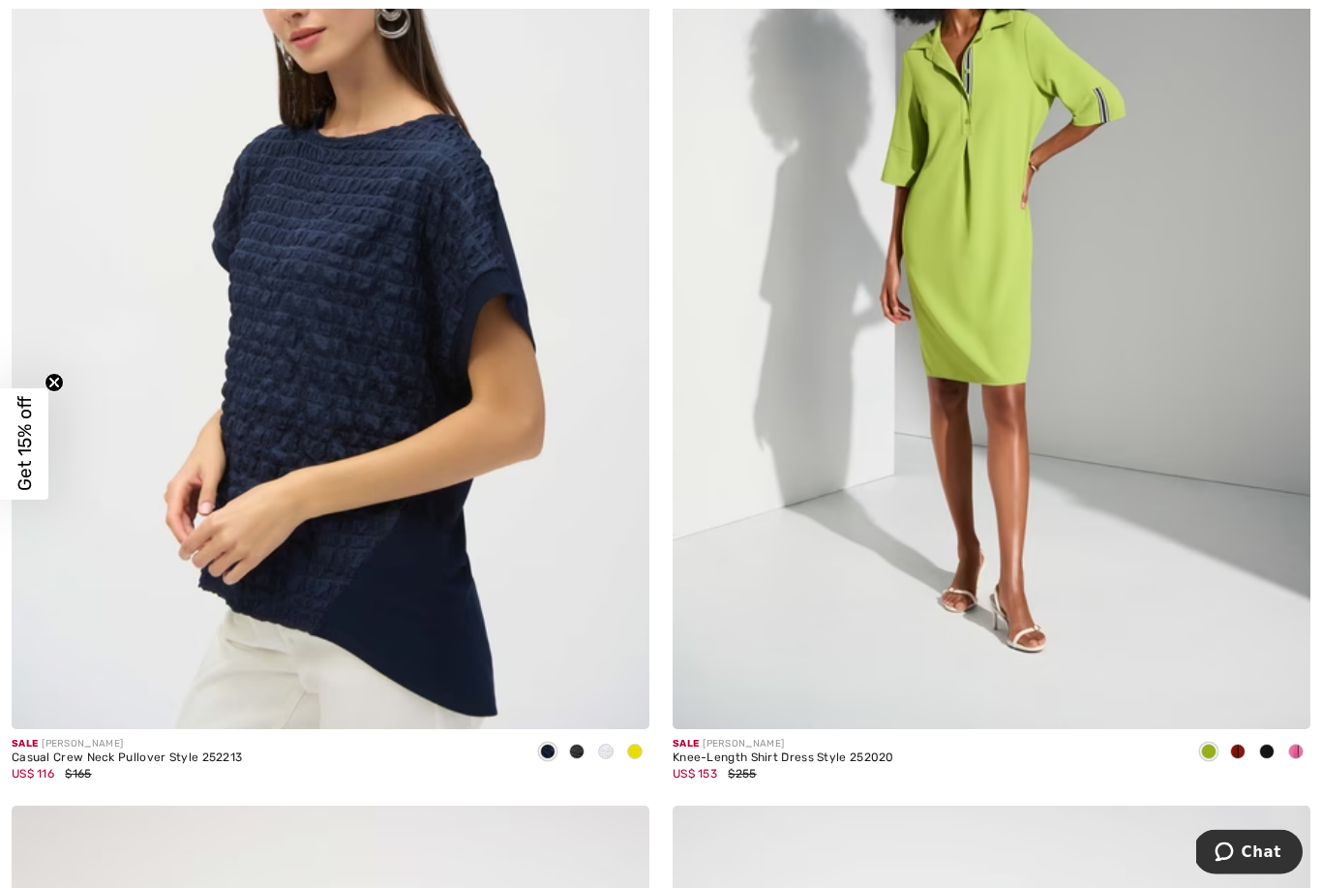
scroll to position [2563, 0]
click at [984, 597] on img at bounding box center [992, 251] width 638 height 957
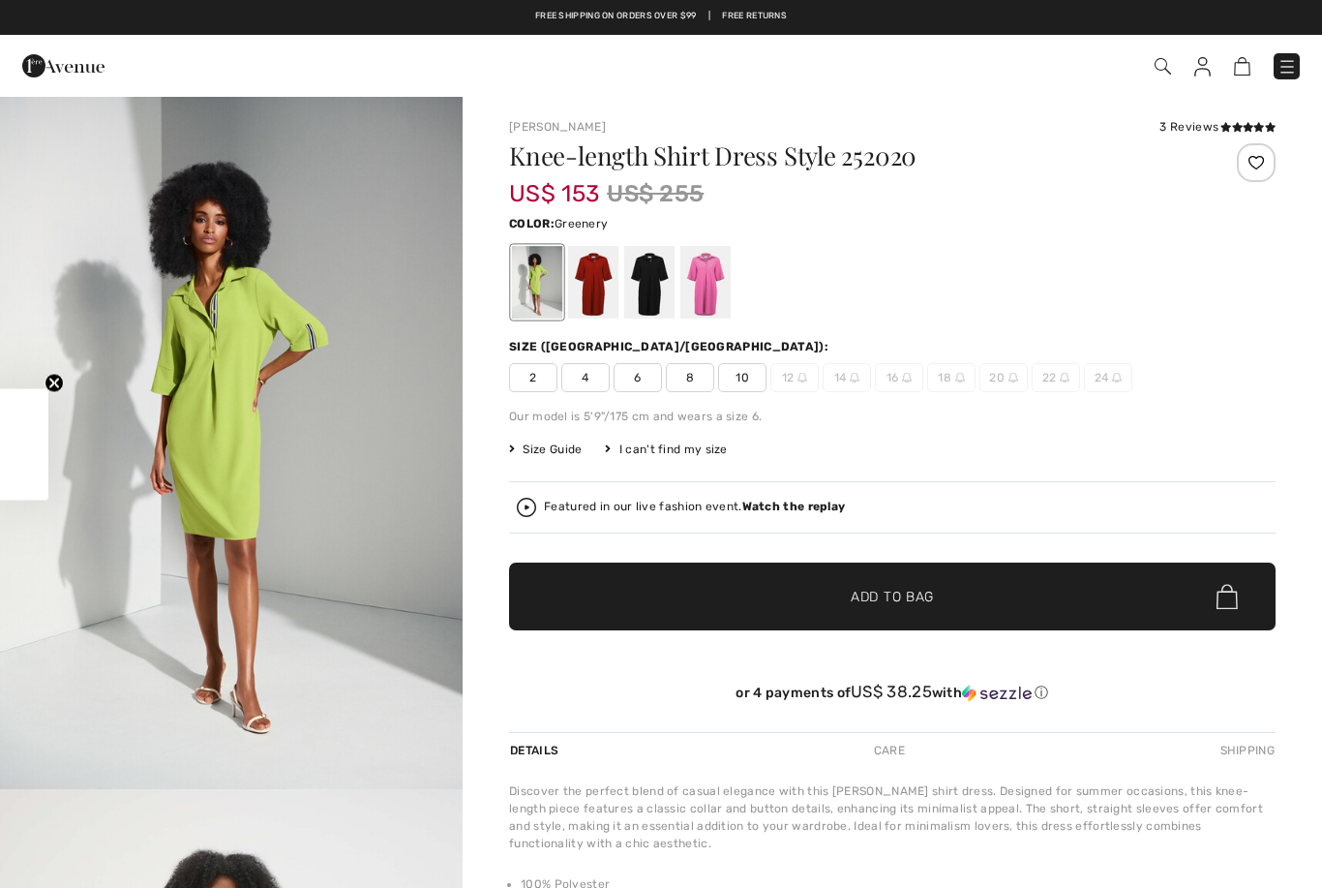
checkbox input "true"
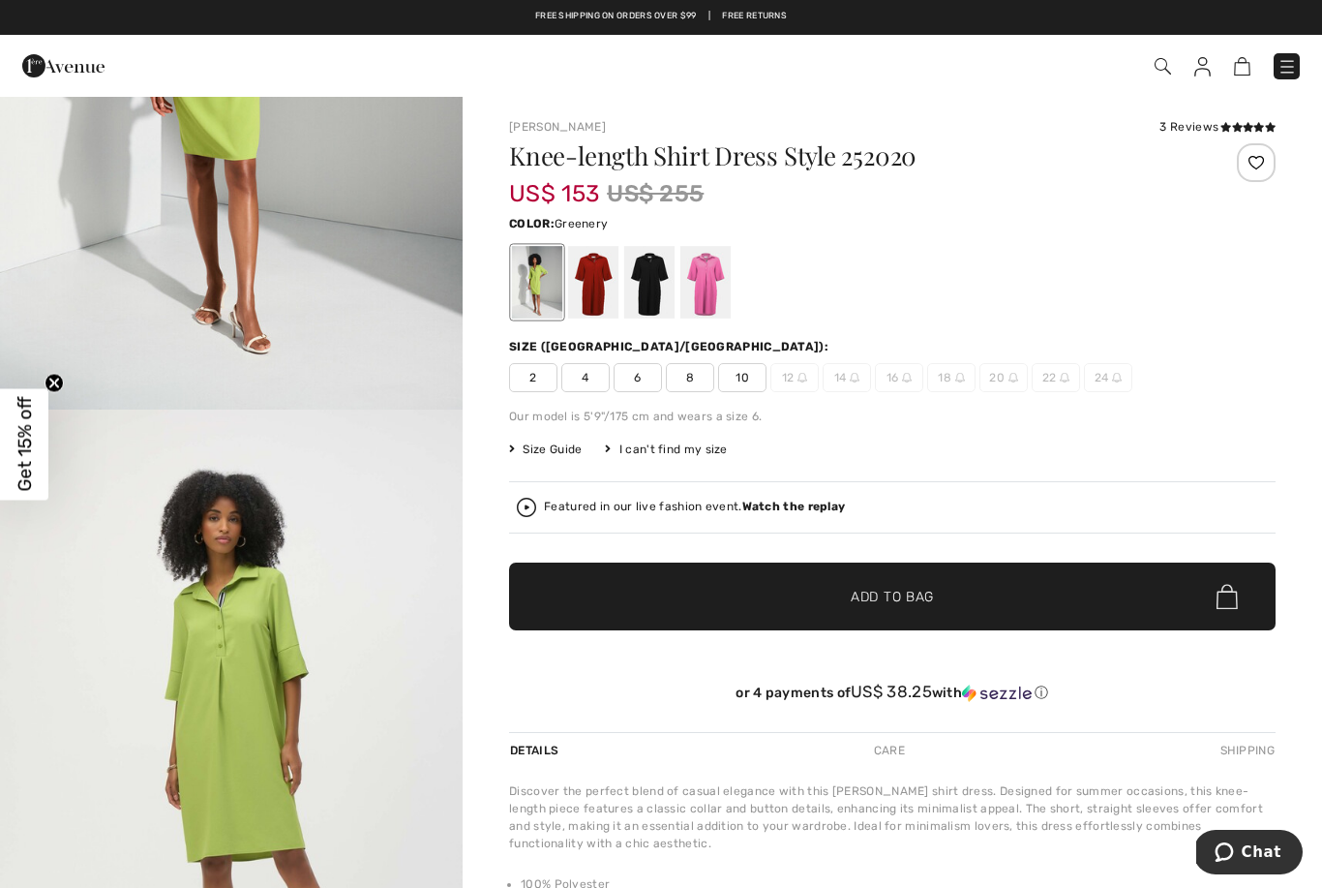
scroll to position [354, 0]
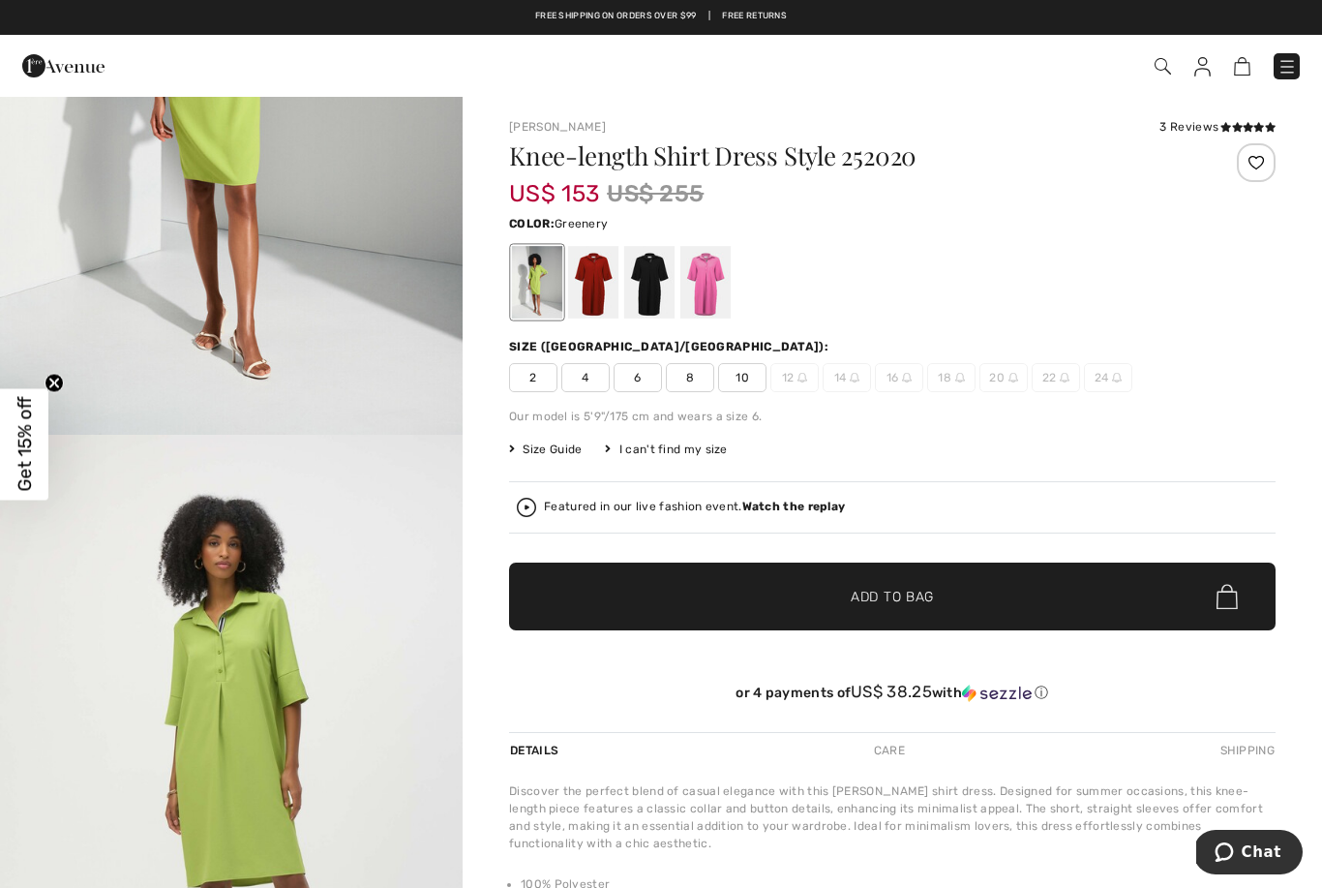
click at [678, 370] on span "8" at bounding box center [690, 377] width 48 height 29
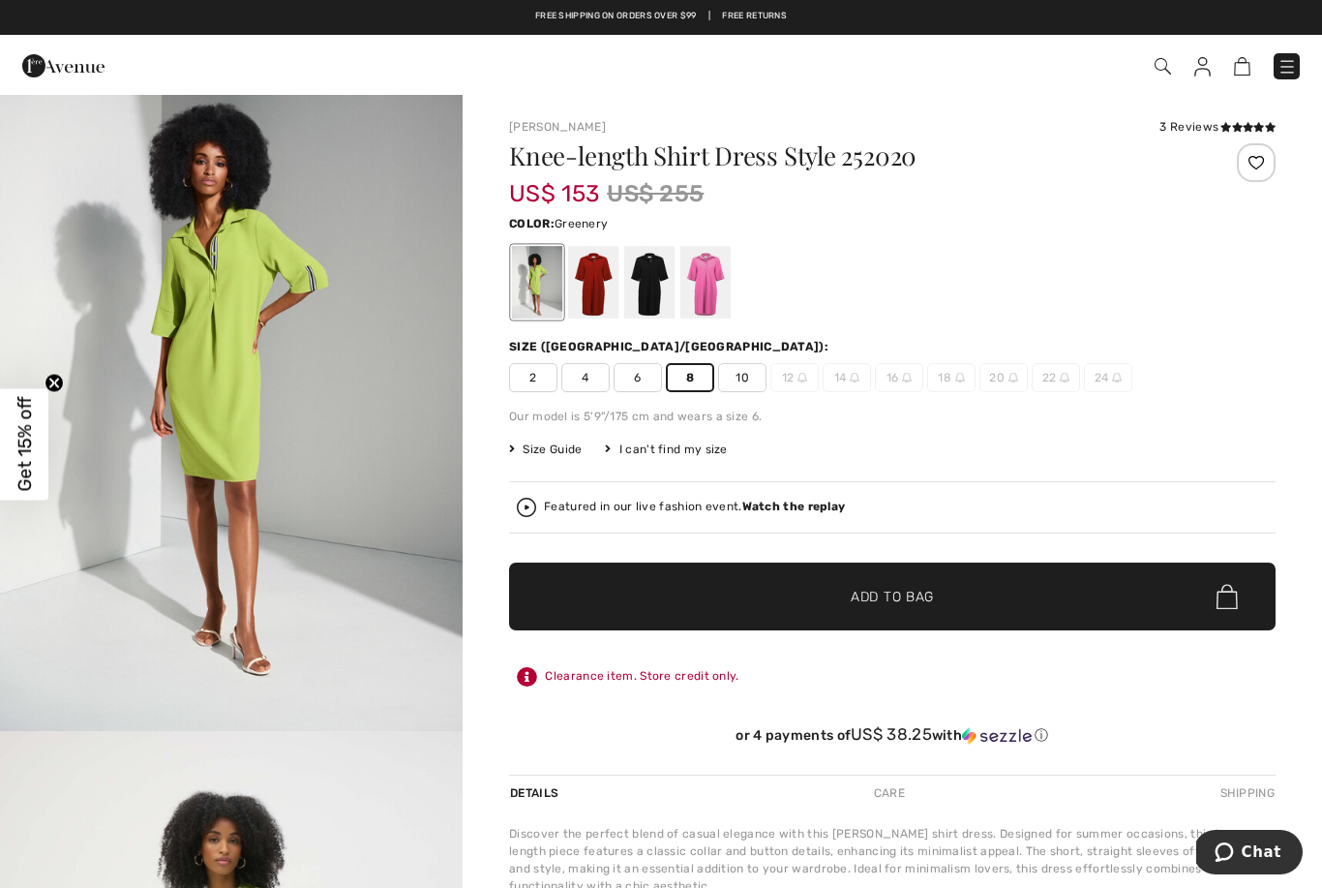
scroll to position [0, 0]
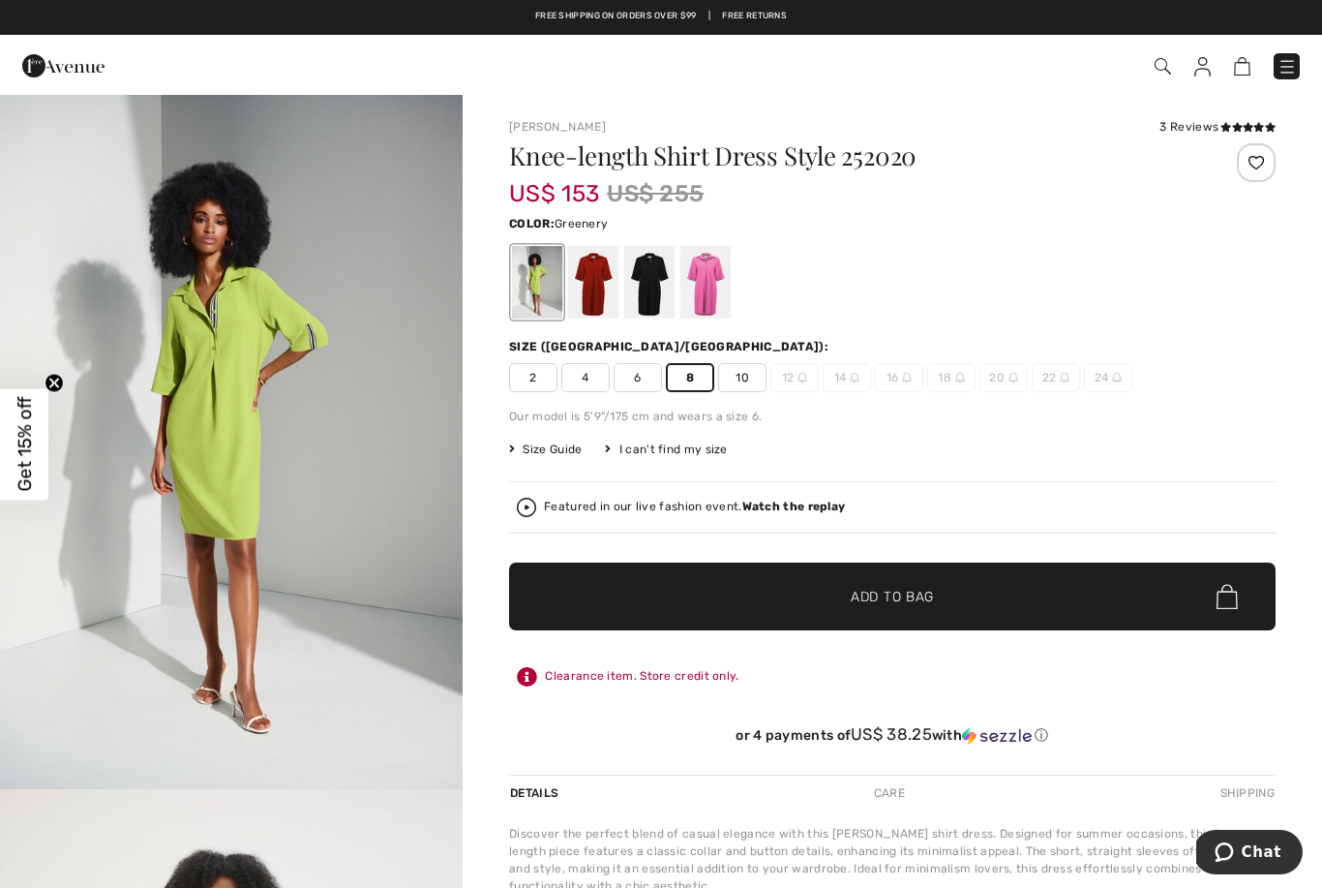
click at [347, 558] on img "1 / 6" at bounding box center [231, 442] width 463 height 694
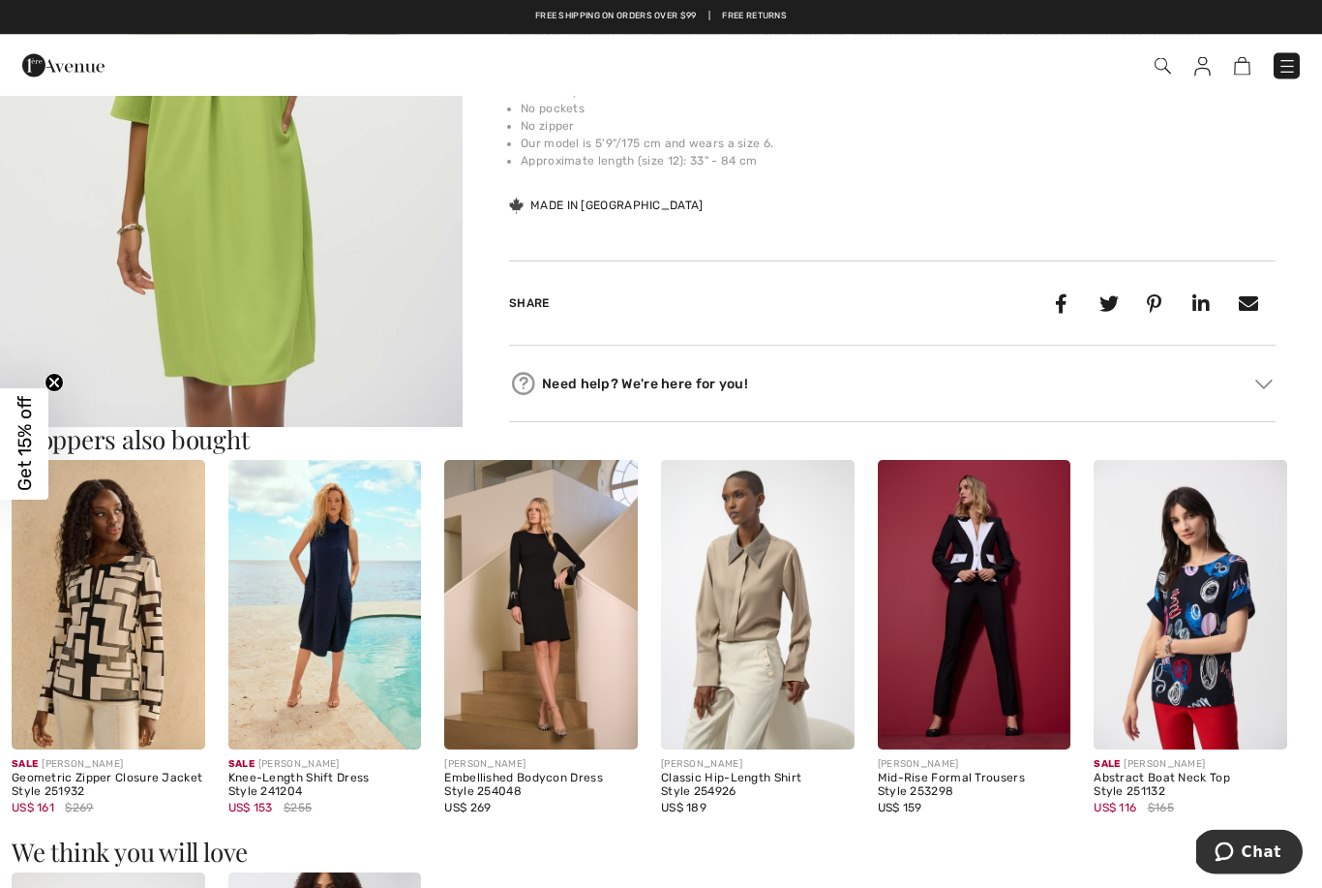
scroll to position [833, 0]
click at [298, 619] on img at bounding box center [325, 606] width 194 height 289
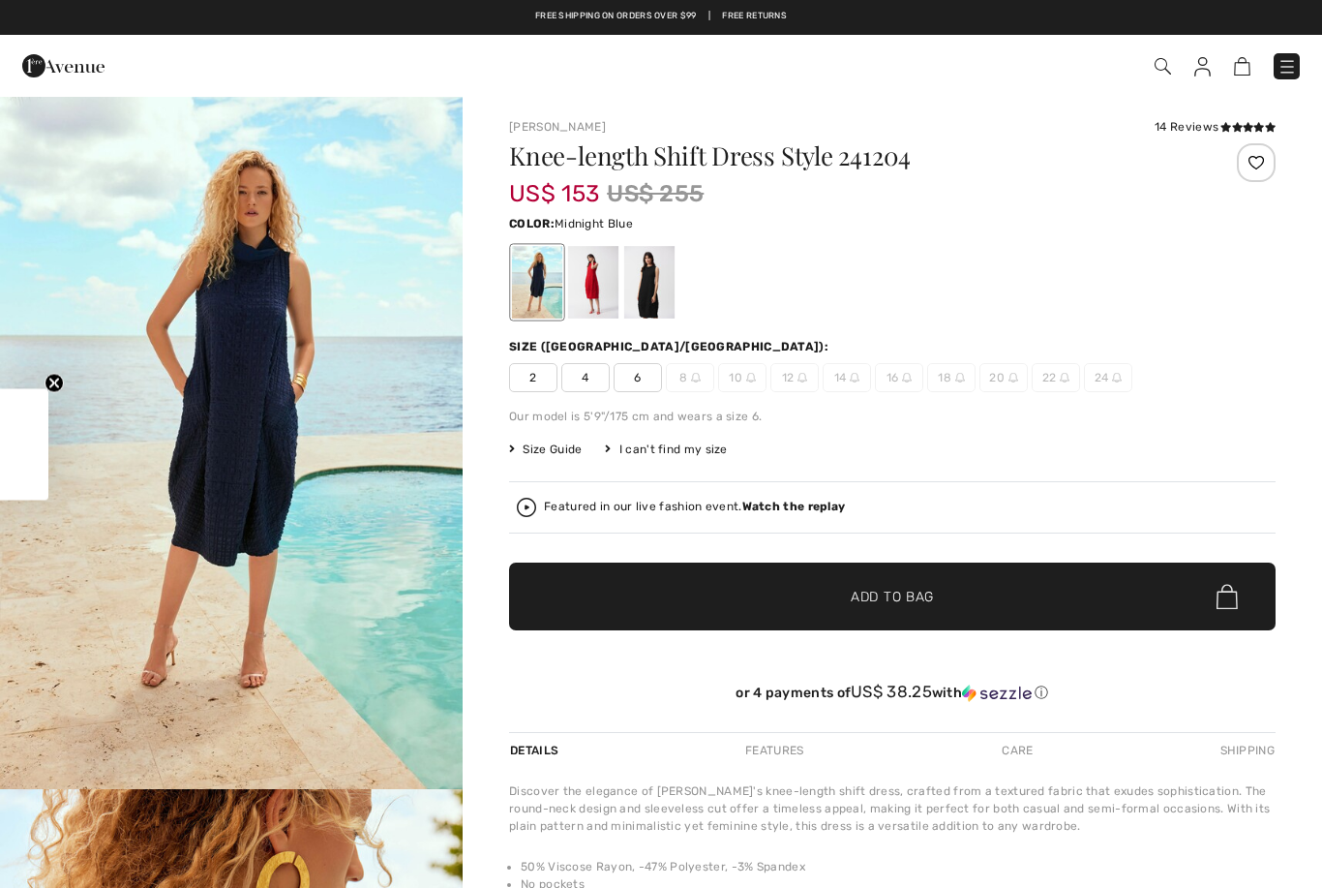
checkbox input "true"
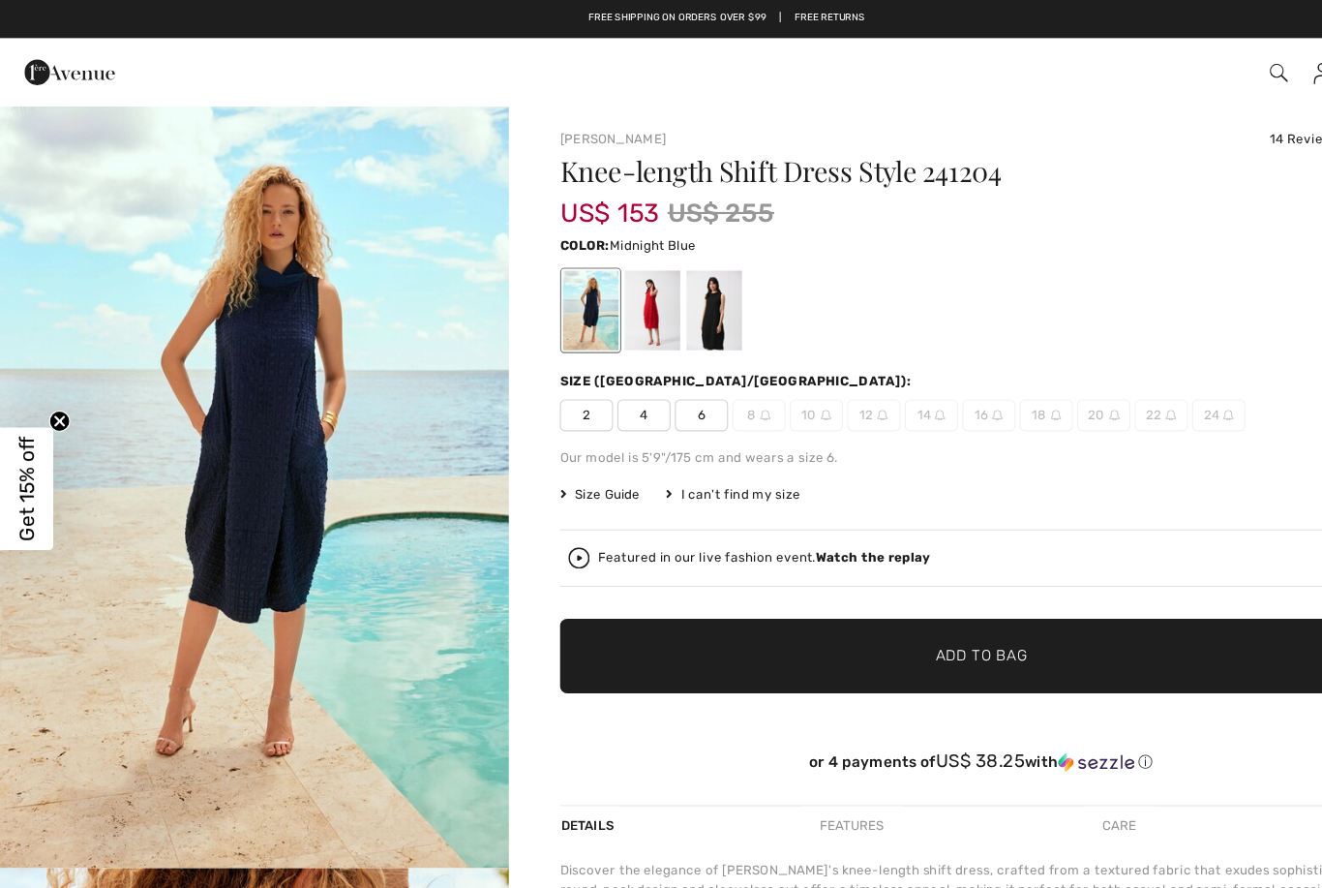
click at [588, 291] on div at bounding box center [593, 282] width 50 height 73
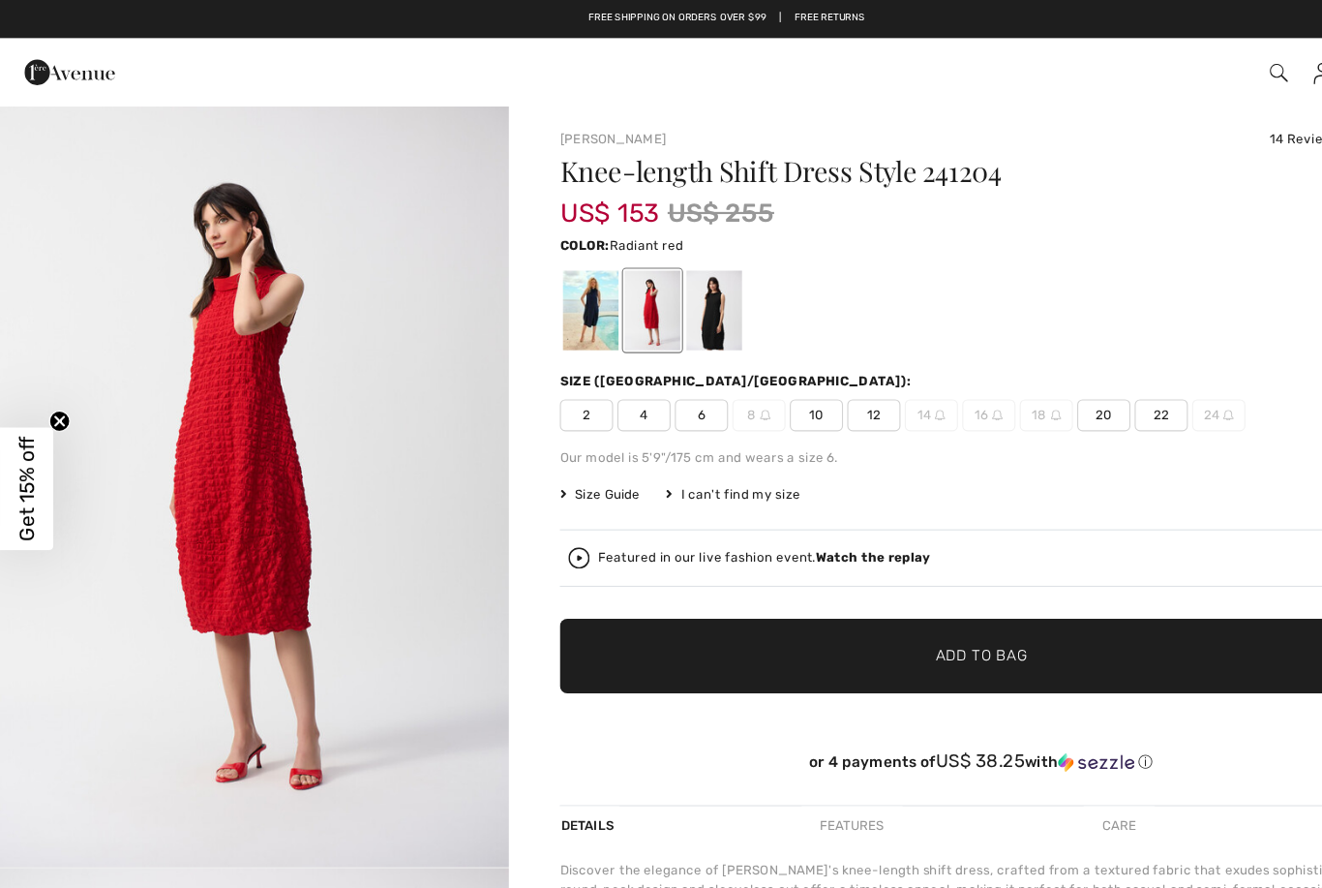
click at [646, 299] on div at bounding box center [649, 282] width 50 height 73
